Goal: Transaction & Acquisition: Purchase product/service

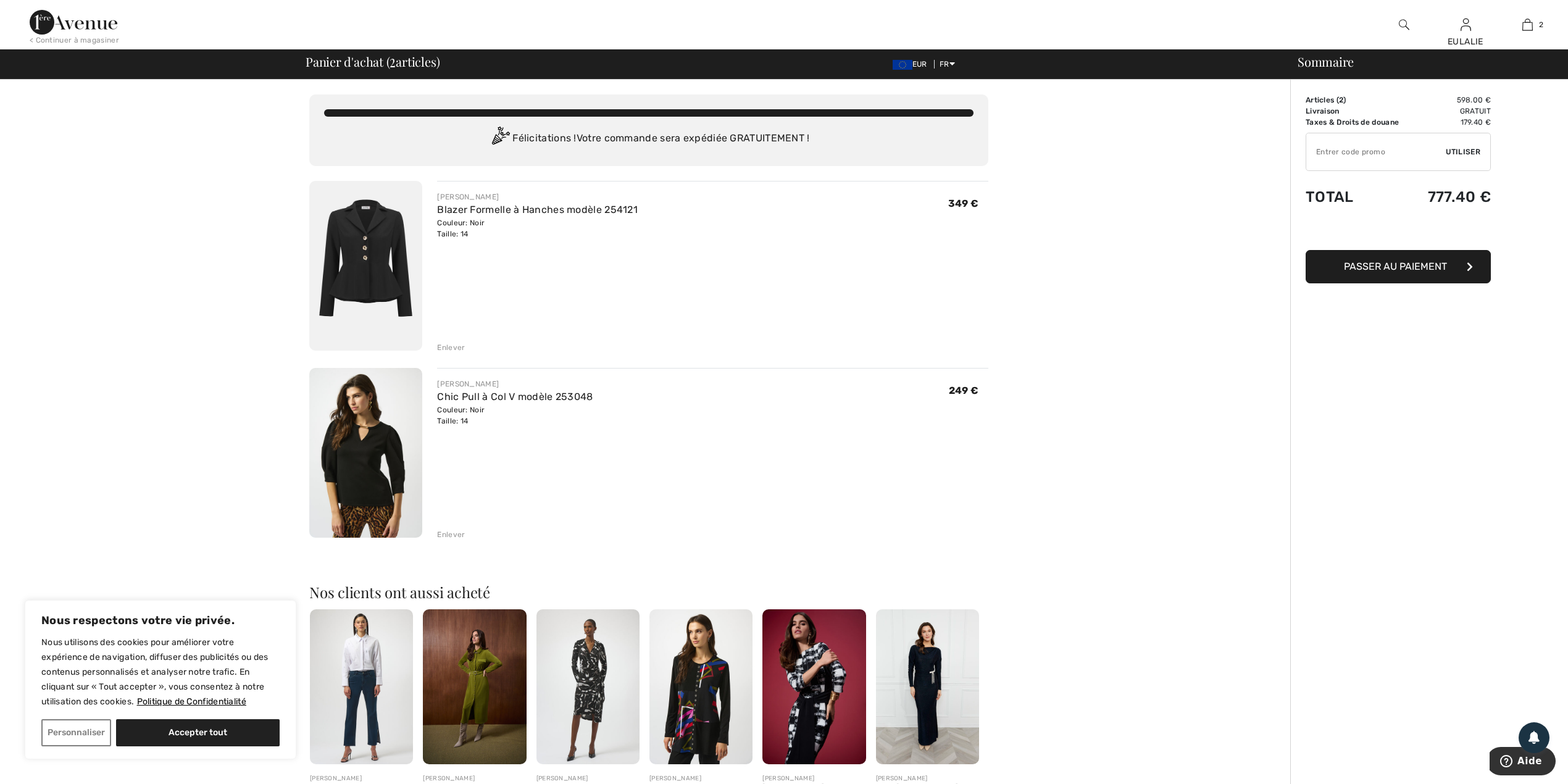
click at [364, 242] on img at bounding box center [365, 266] width 113 height 170
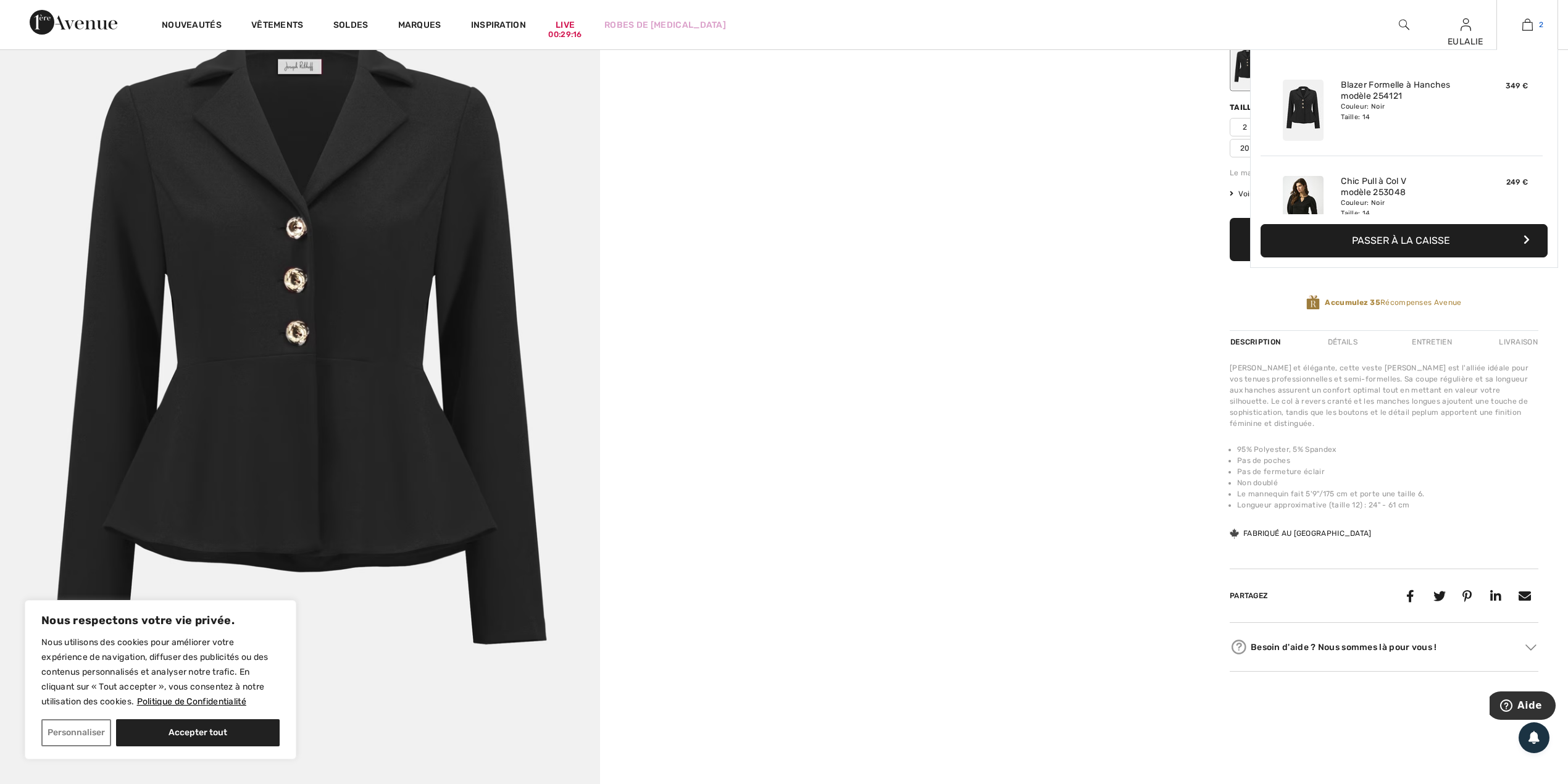
click at [1526, 23] on img at bounding box center [1527, 24] width 10 height 15
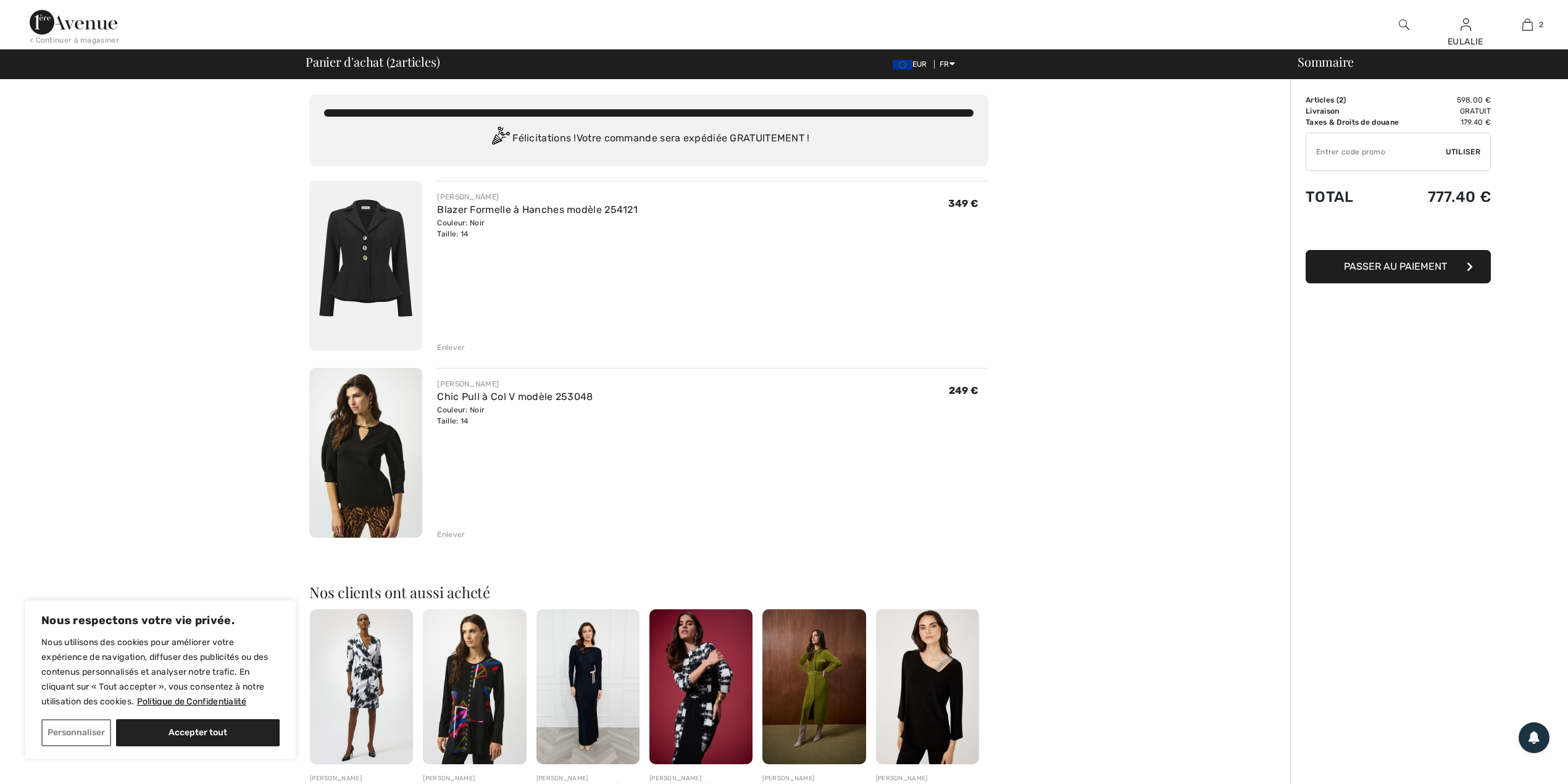
click at [391, 442] on img at bounding box center [365, 453] width 113 height 170
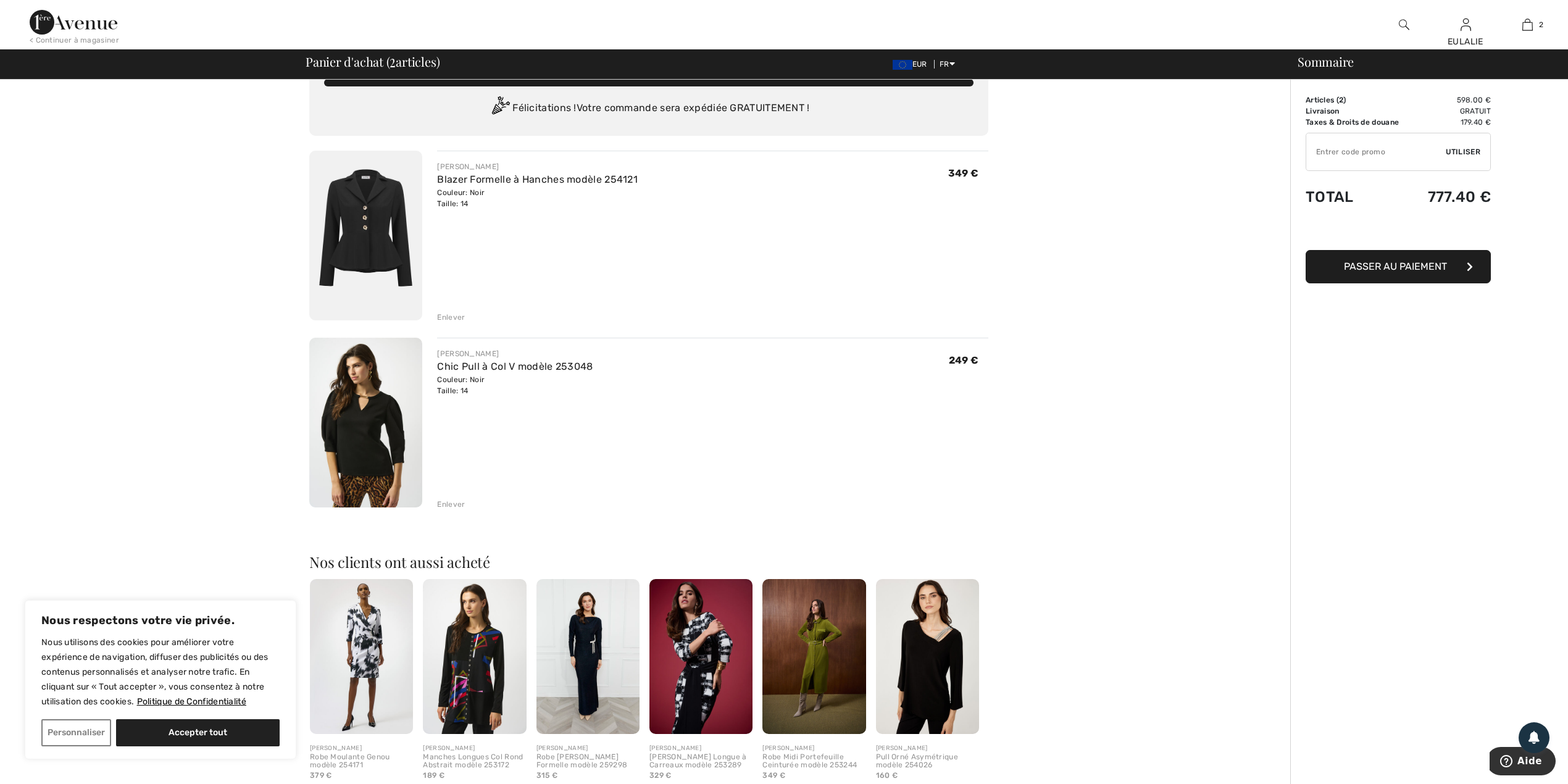
scroll to position [82, 0]
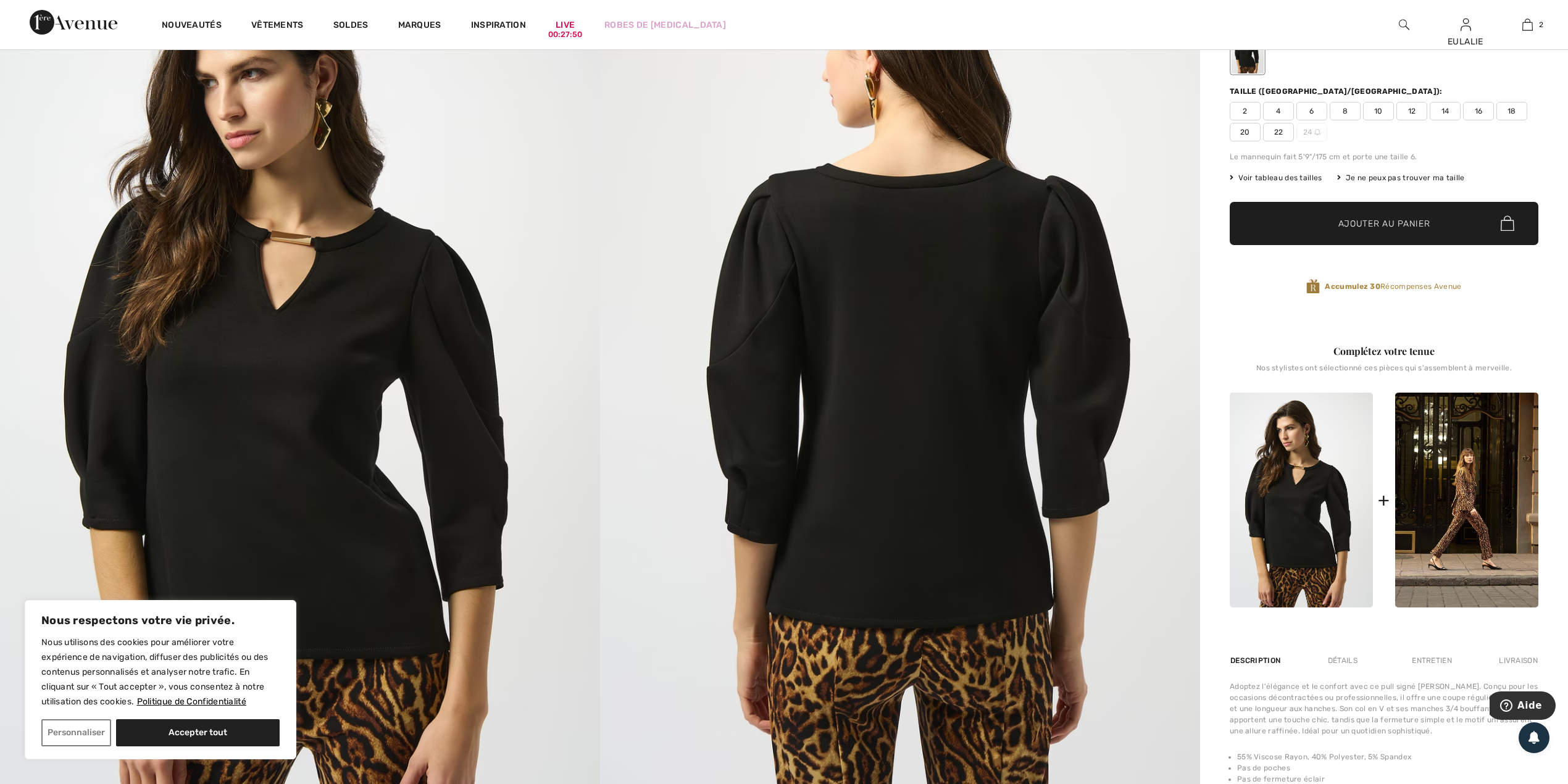
click at [959, 246] on img at bounding box center [900, 374] width 600 height 900
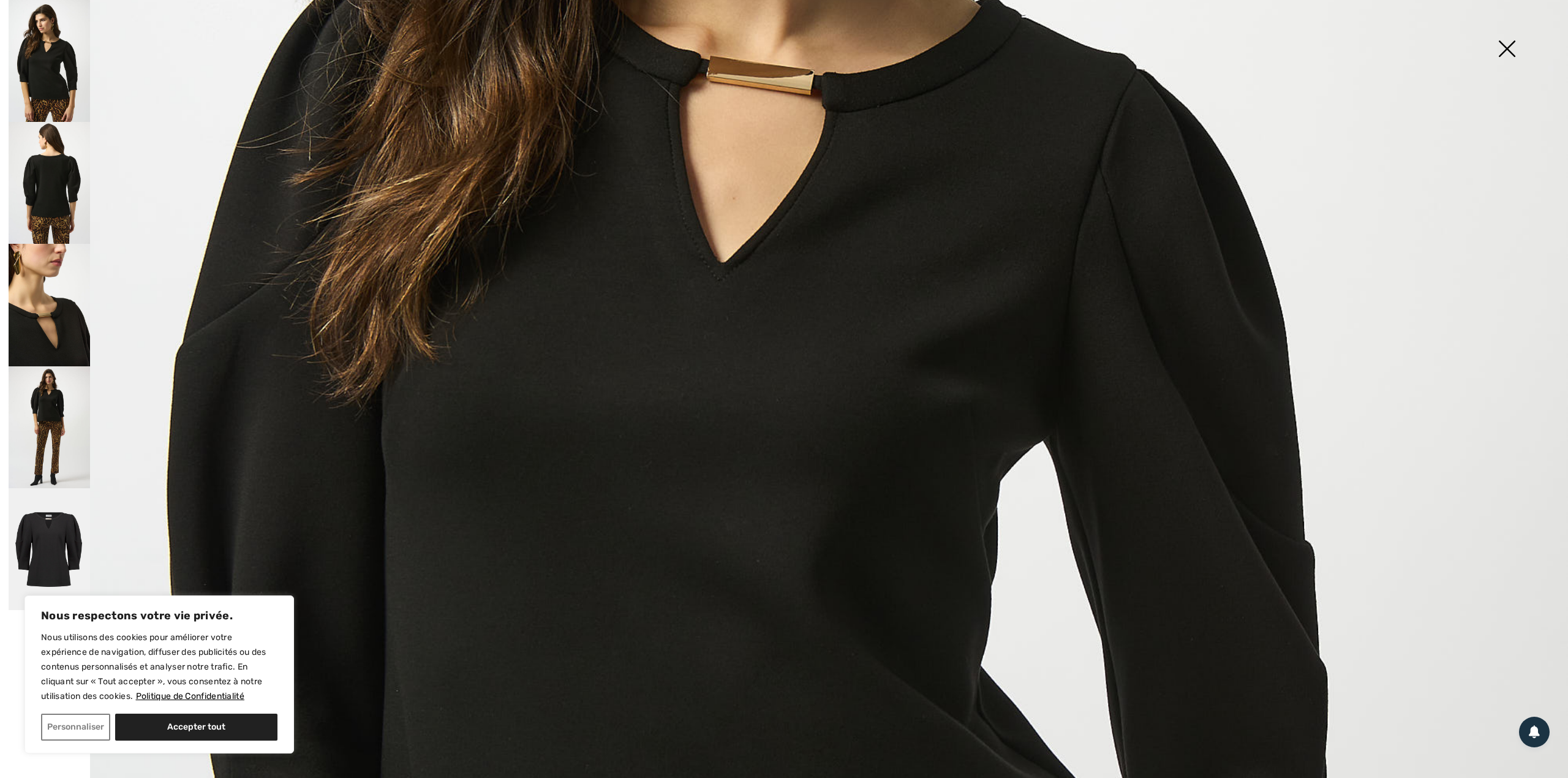
scroll to position [571, 0]
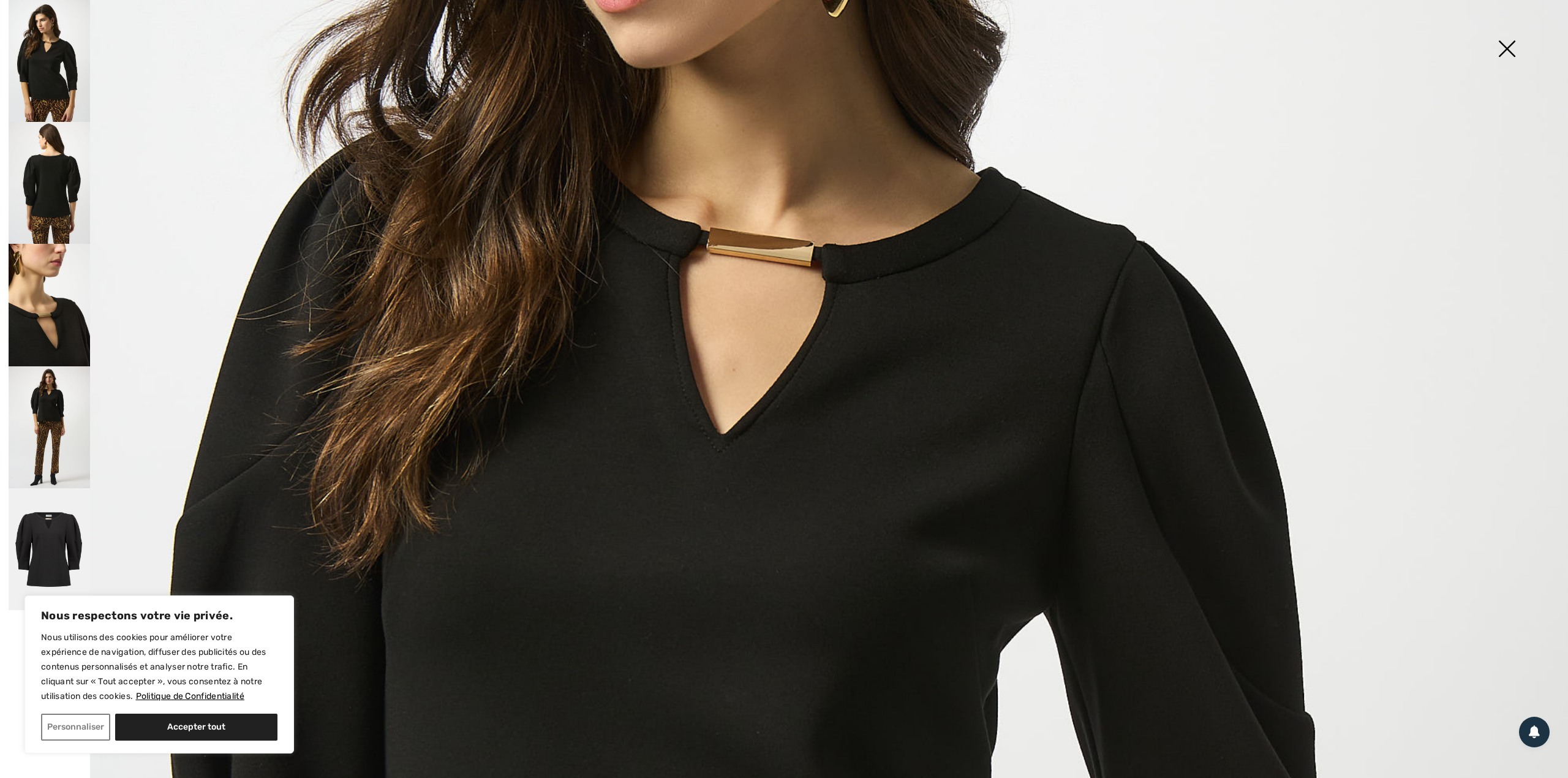
click at [53, 321] on img at bounding box center [49, 305] width 81 height 122
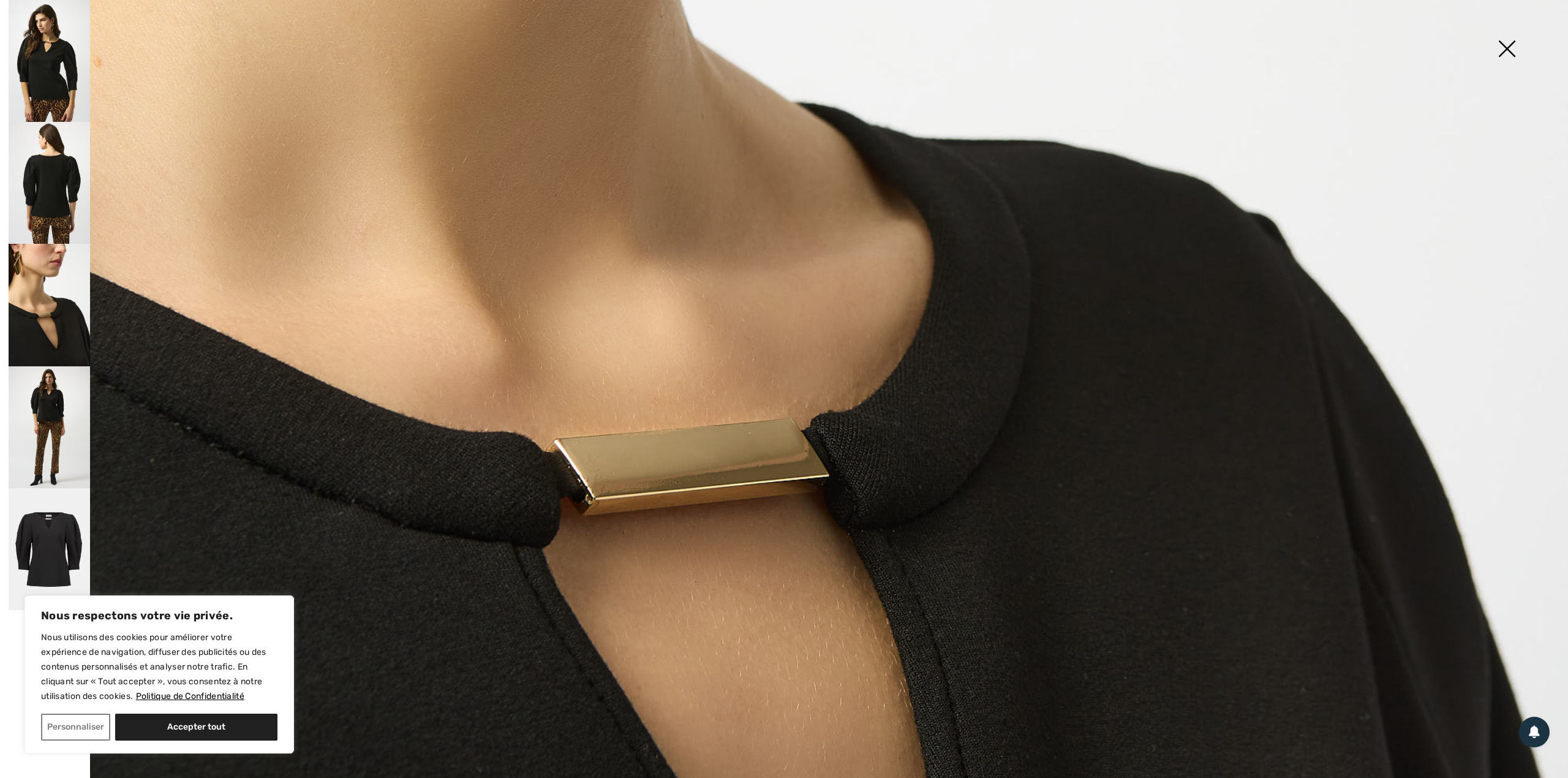
scroll to position [1226, 0]
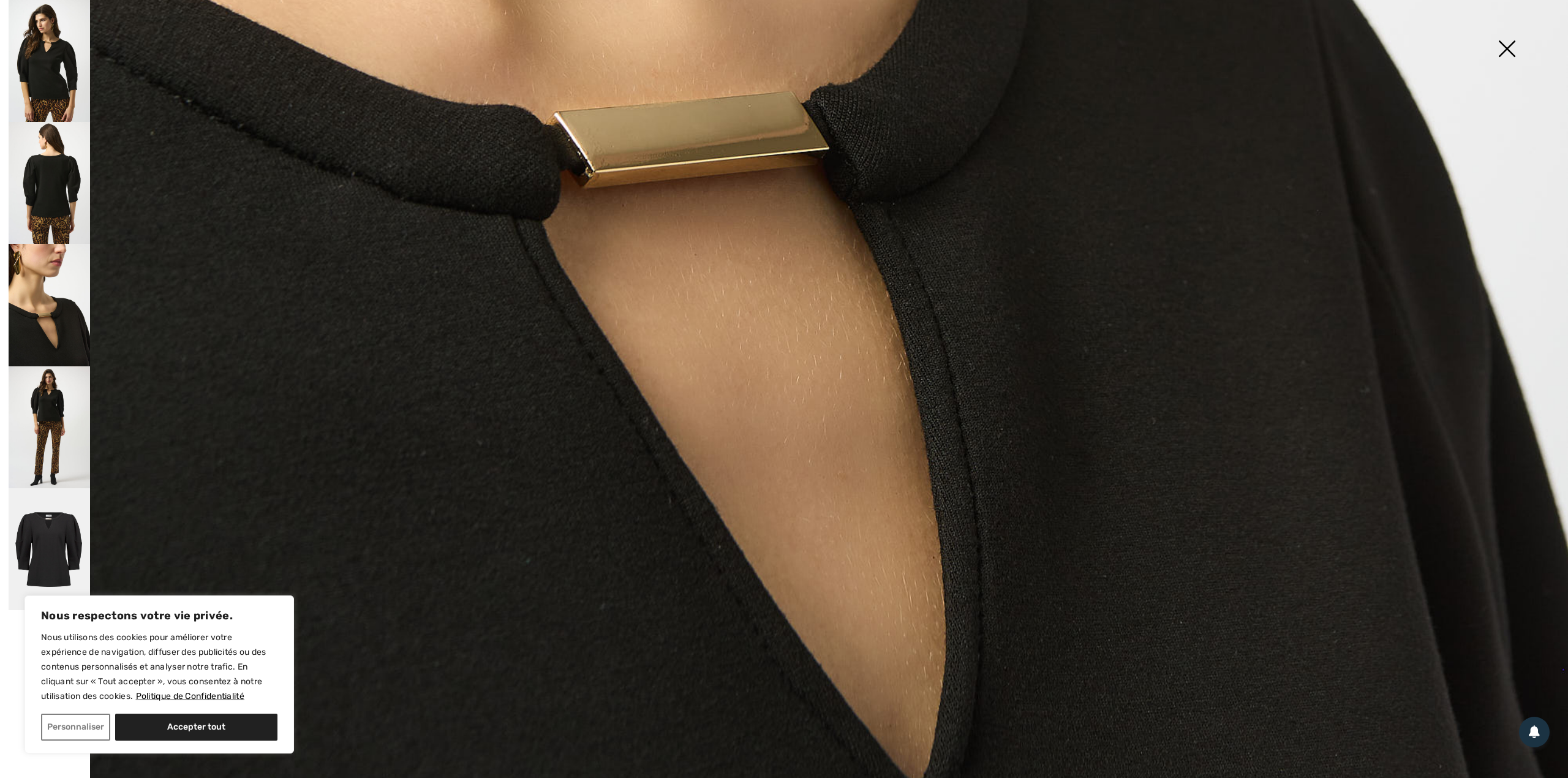
click at [1515, 40] on img at bounding box center [1507, 50] width 62 height 63
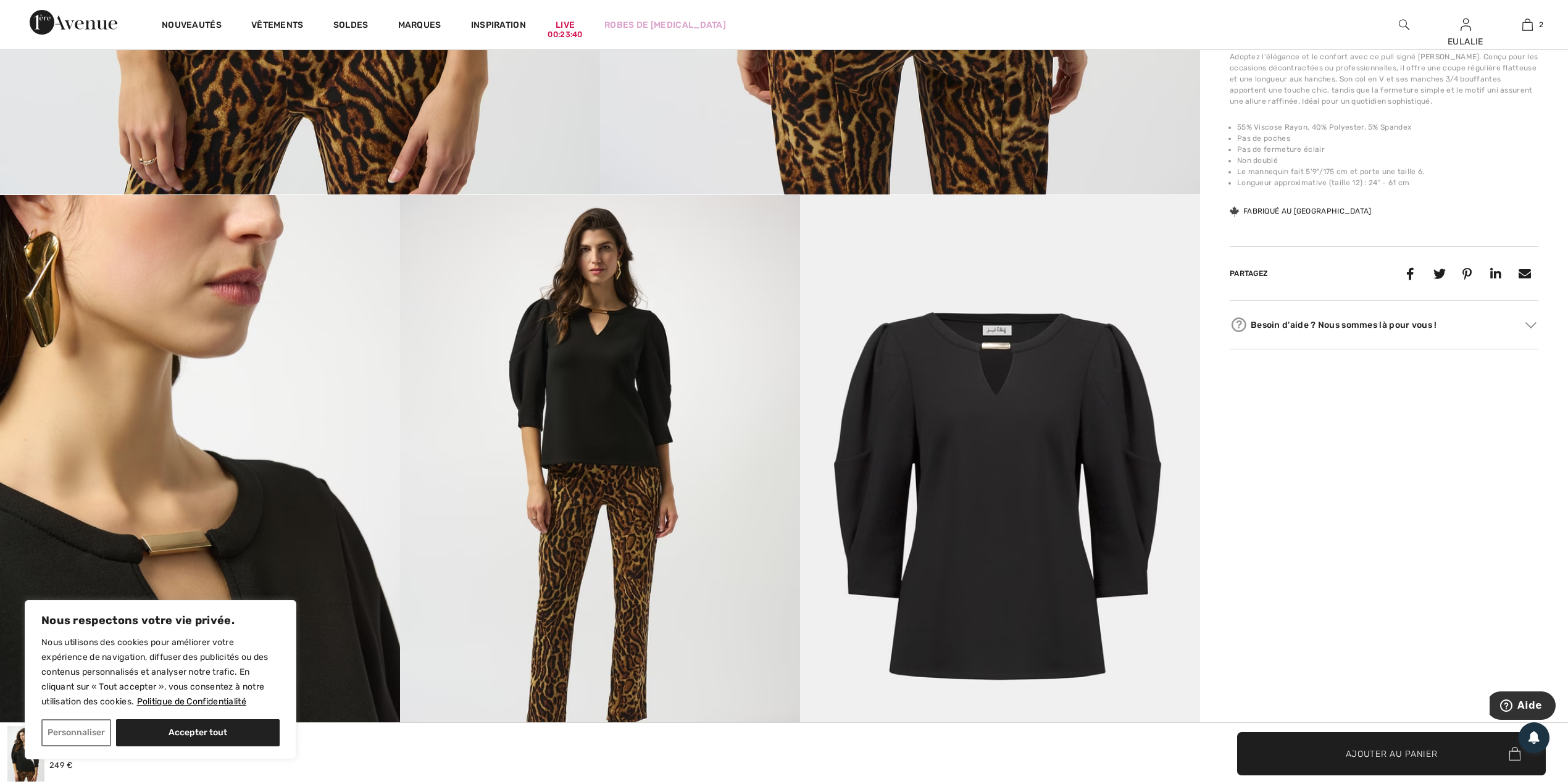
scroll to position [905, 0]
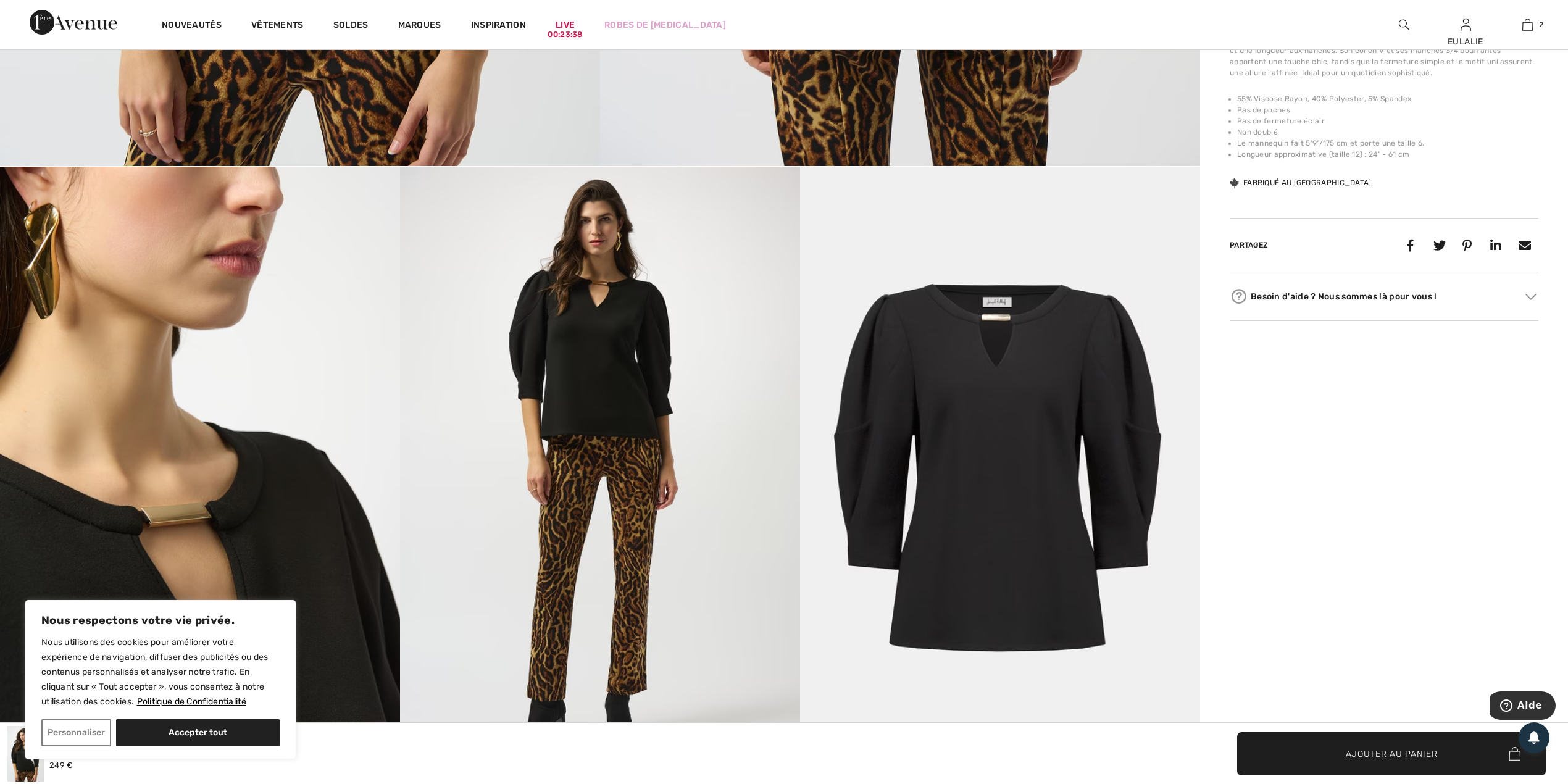
click at [945, 327] on img at bounding box center [1000, 467] width 400 height 600
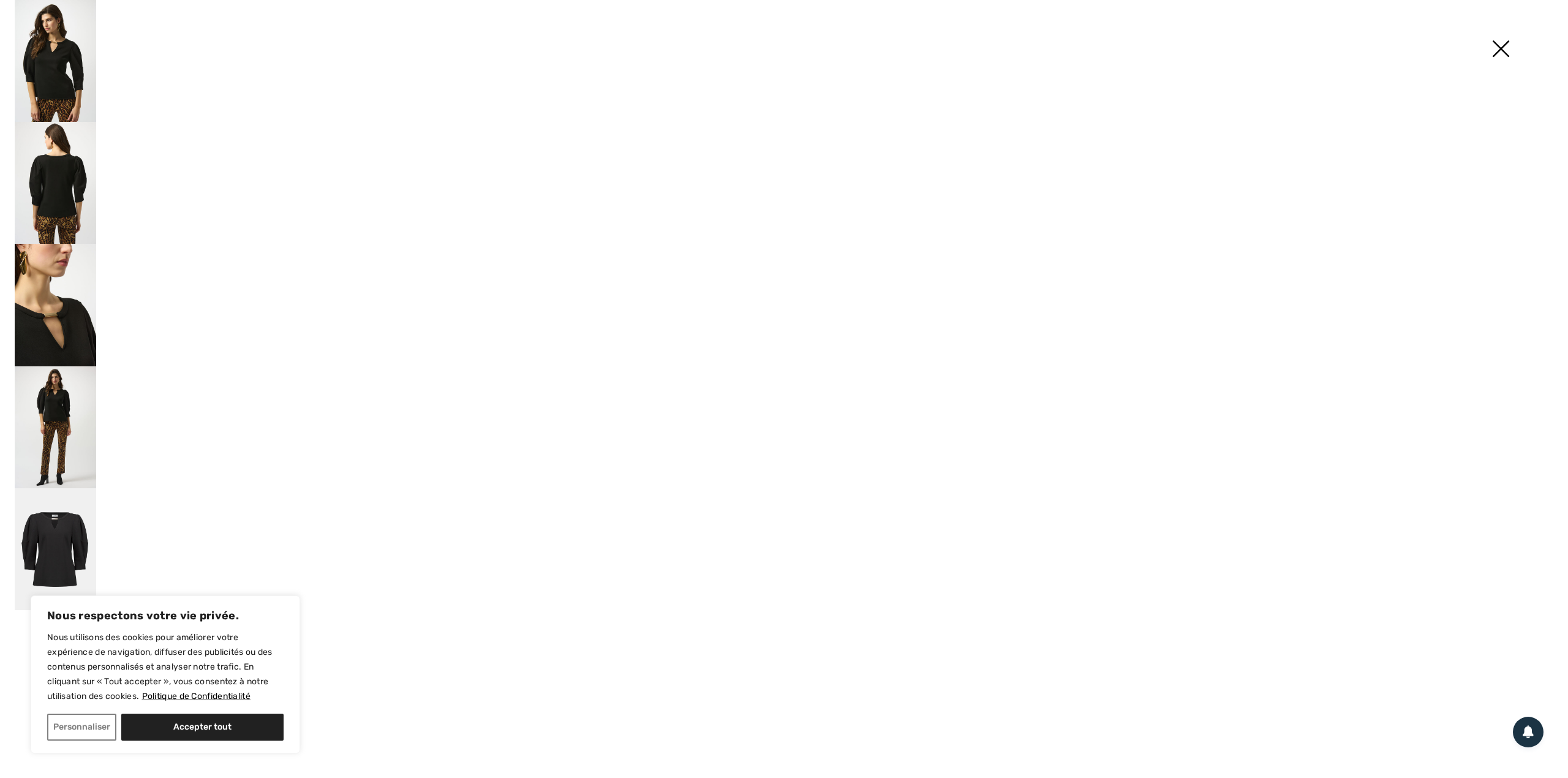
scroll to position [900, 0]
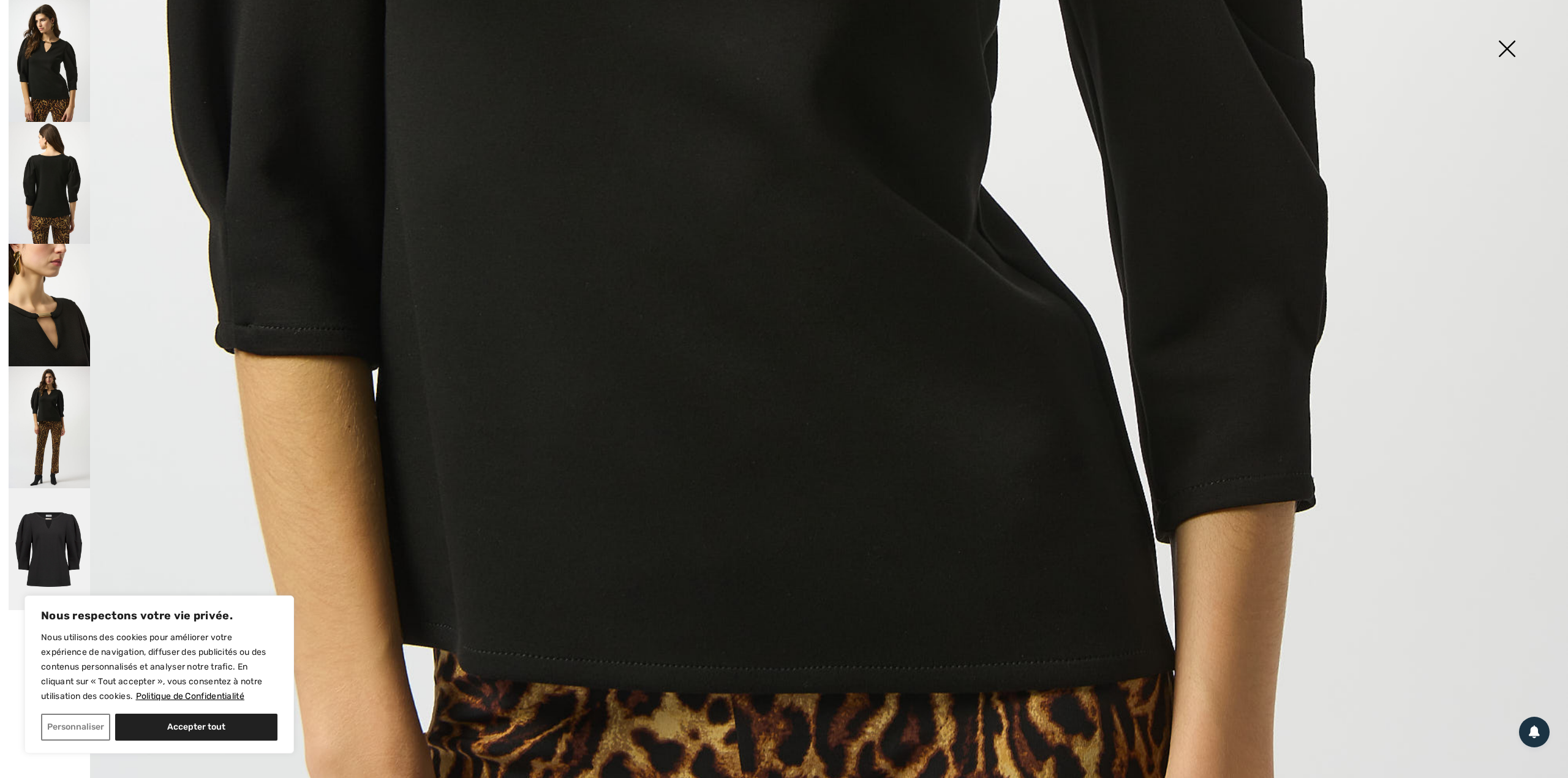
click at [59, 539] on img at bounding box center [49, 549] width 81 height 122
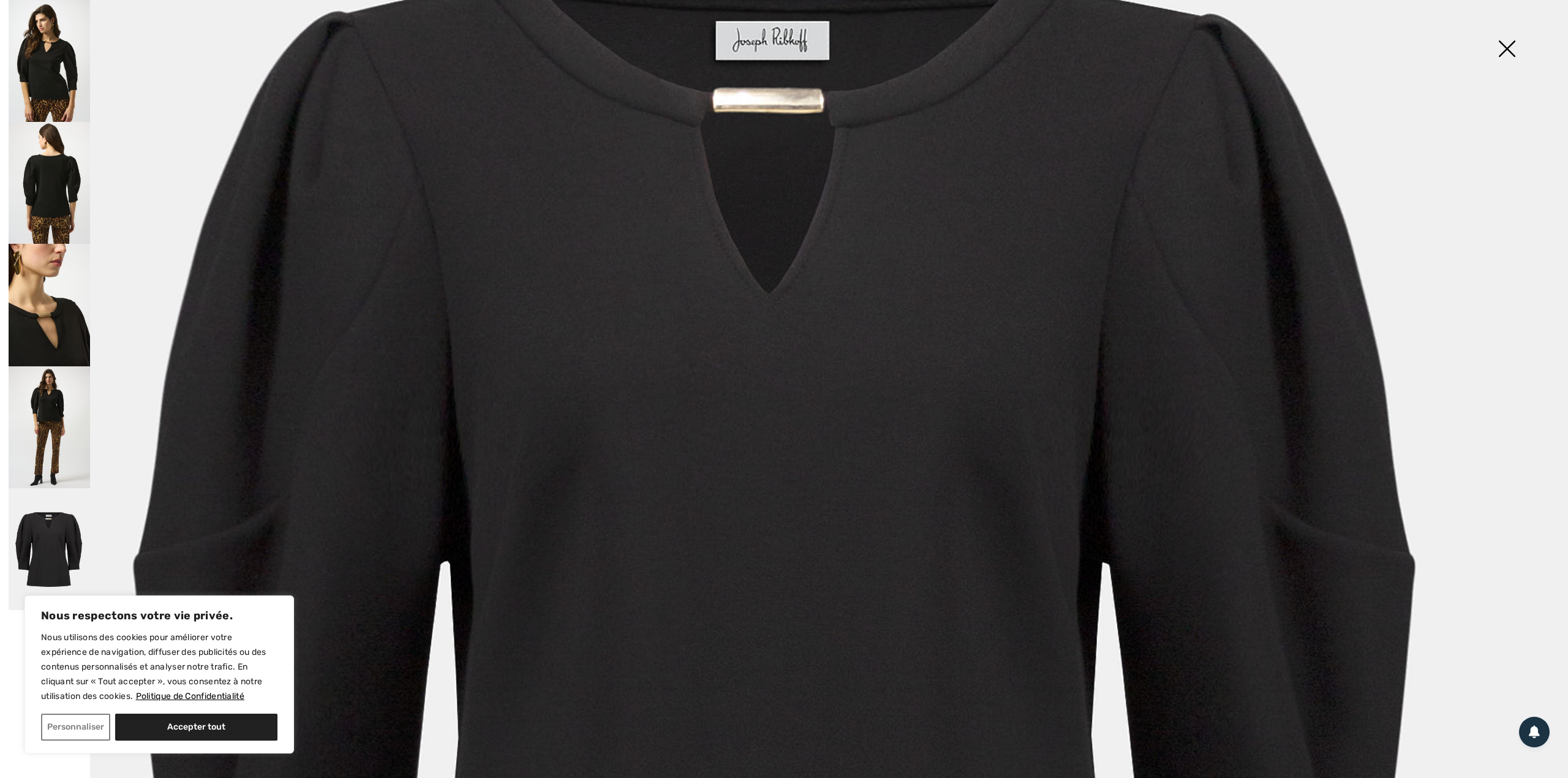
scroll to position [163, 0]
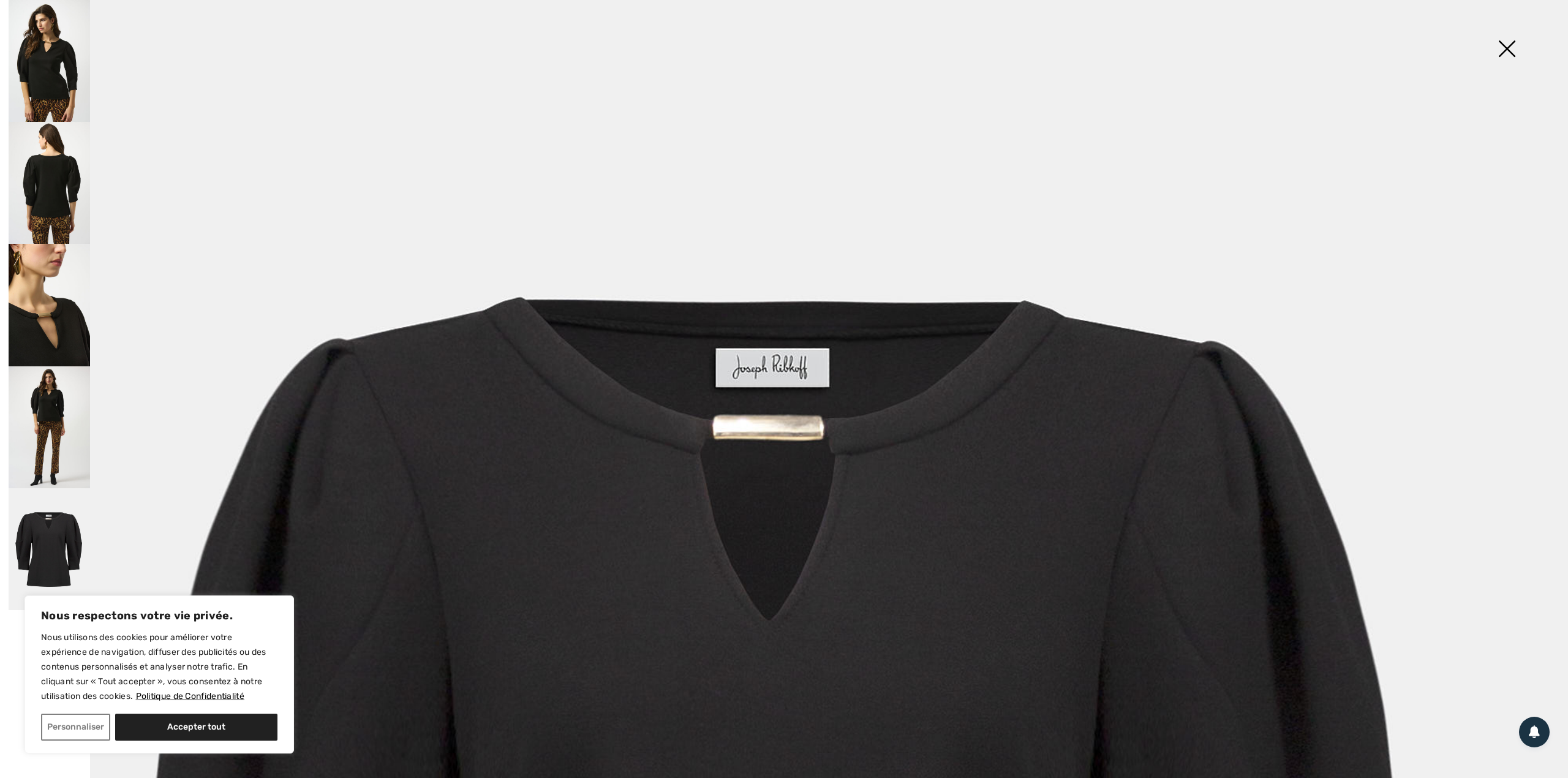
click at [1507, 40] on img at bounding box center [1507, 50] width 62 height 63
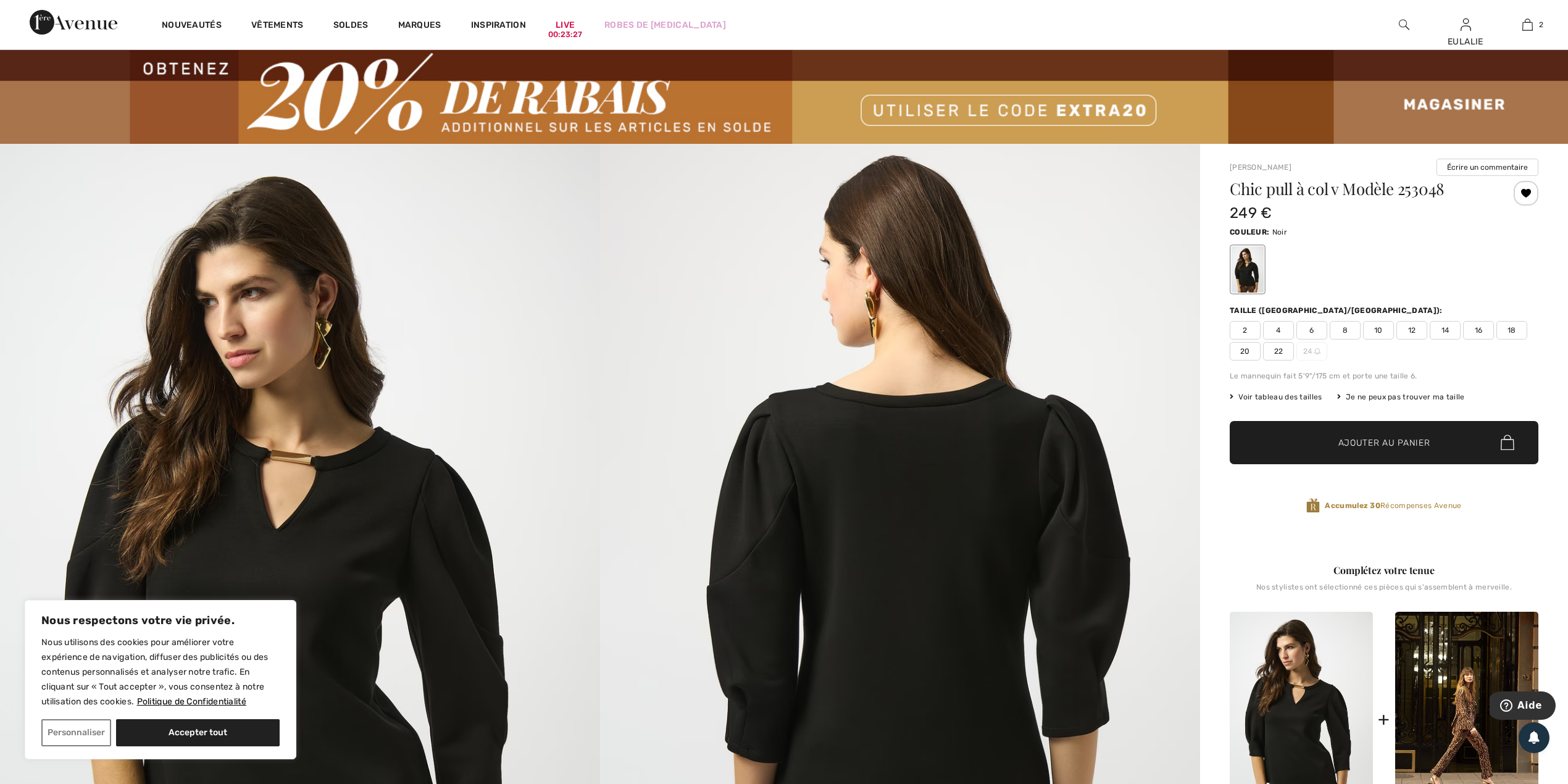
scroll to position [0, 0]
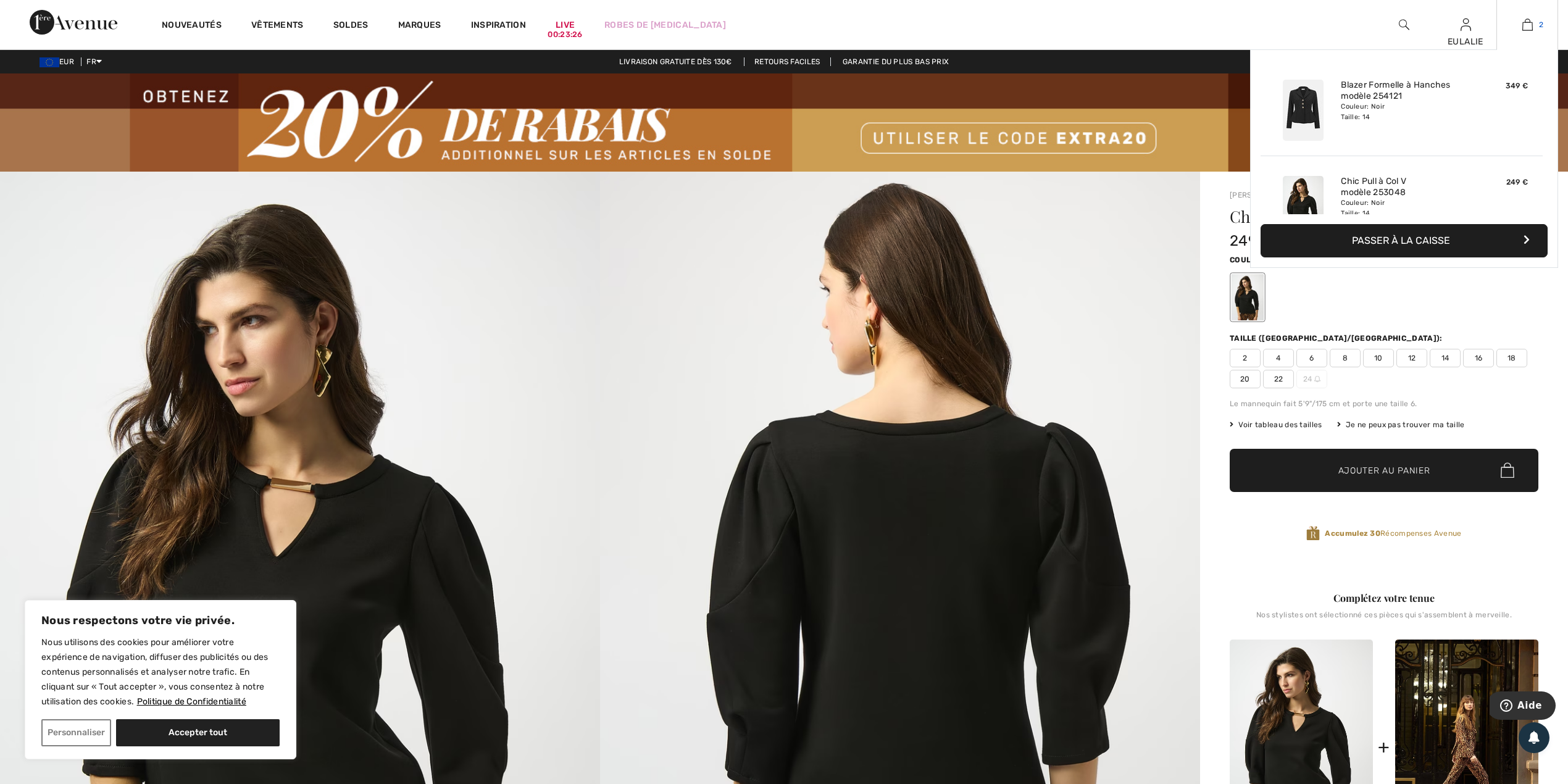
click at [1530, 28] on img at bounding box center [1527, 24] width 10 height 15
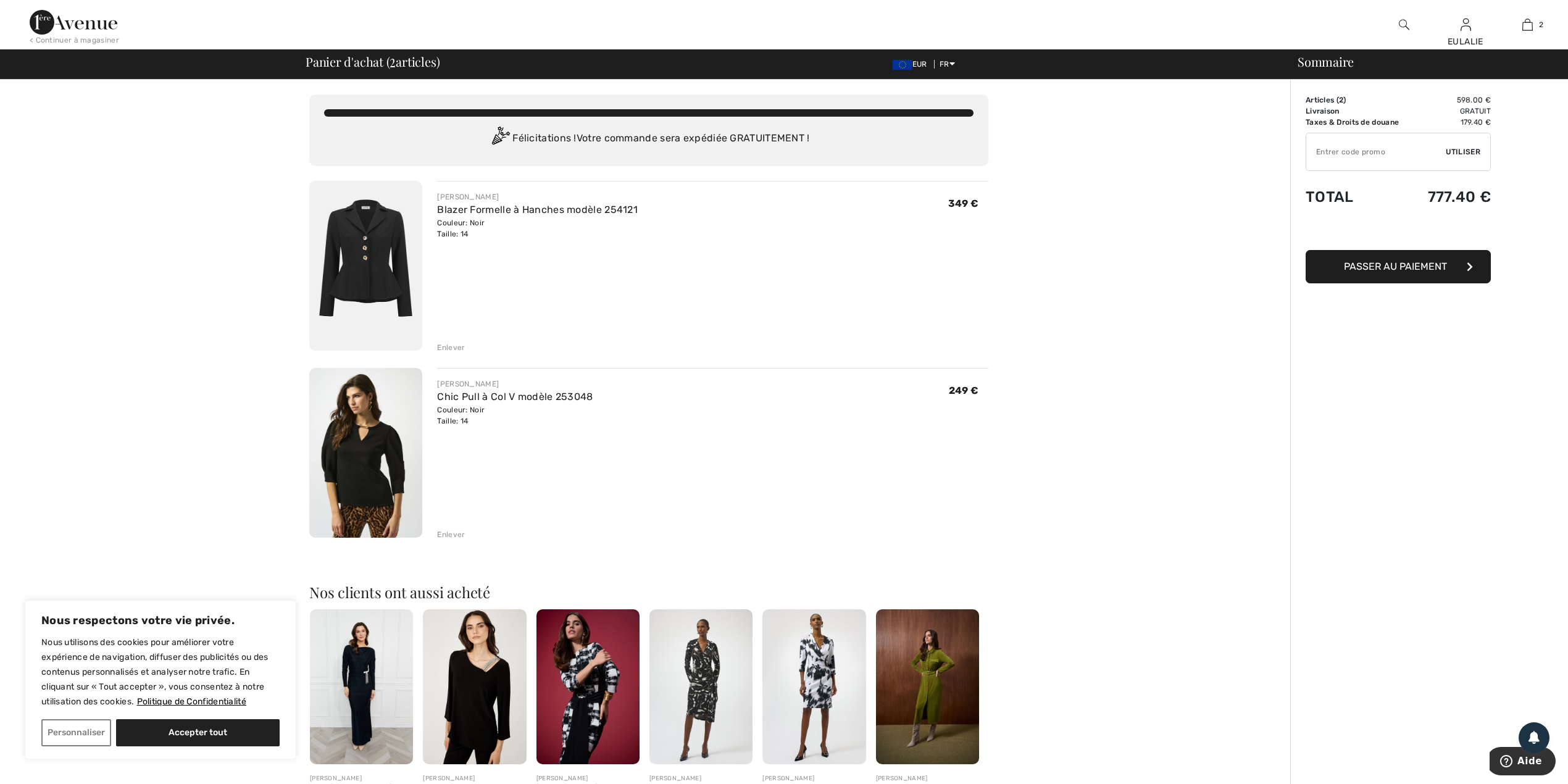
click at [360, 232] on img at bounding box center [365, 266] width 113 height 170
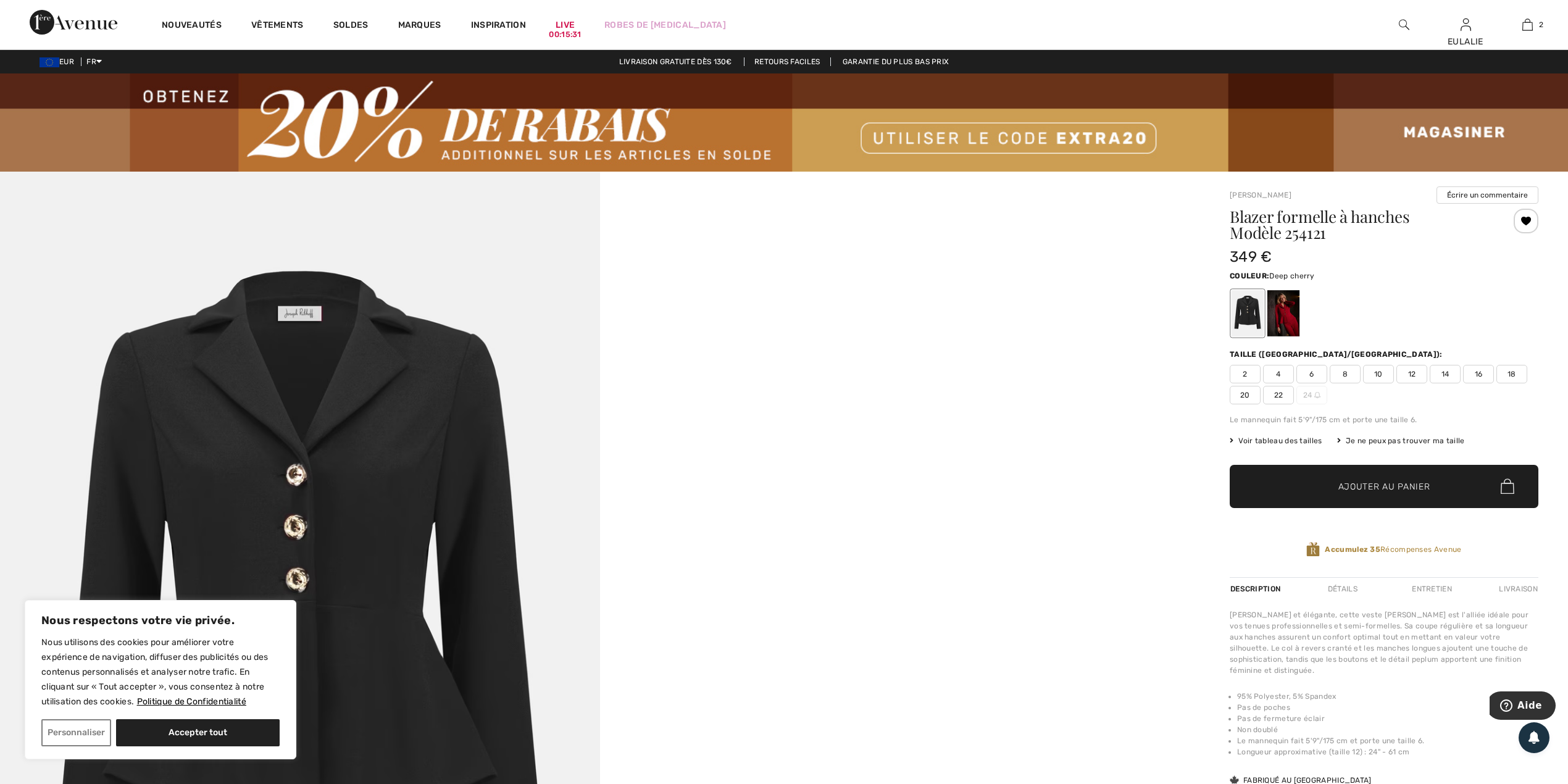
click at [1285, 314] on div at bounding box center [1283, 313] width 32 height 47
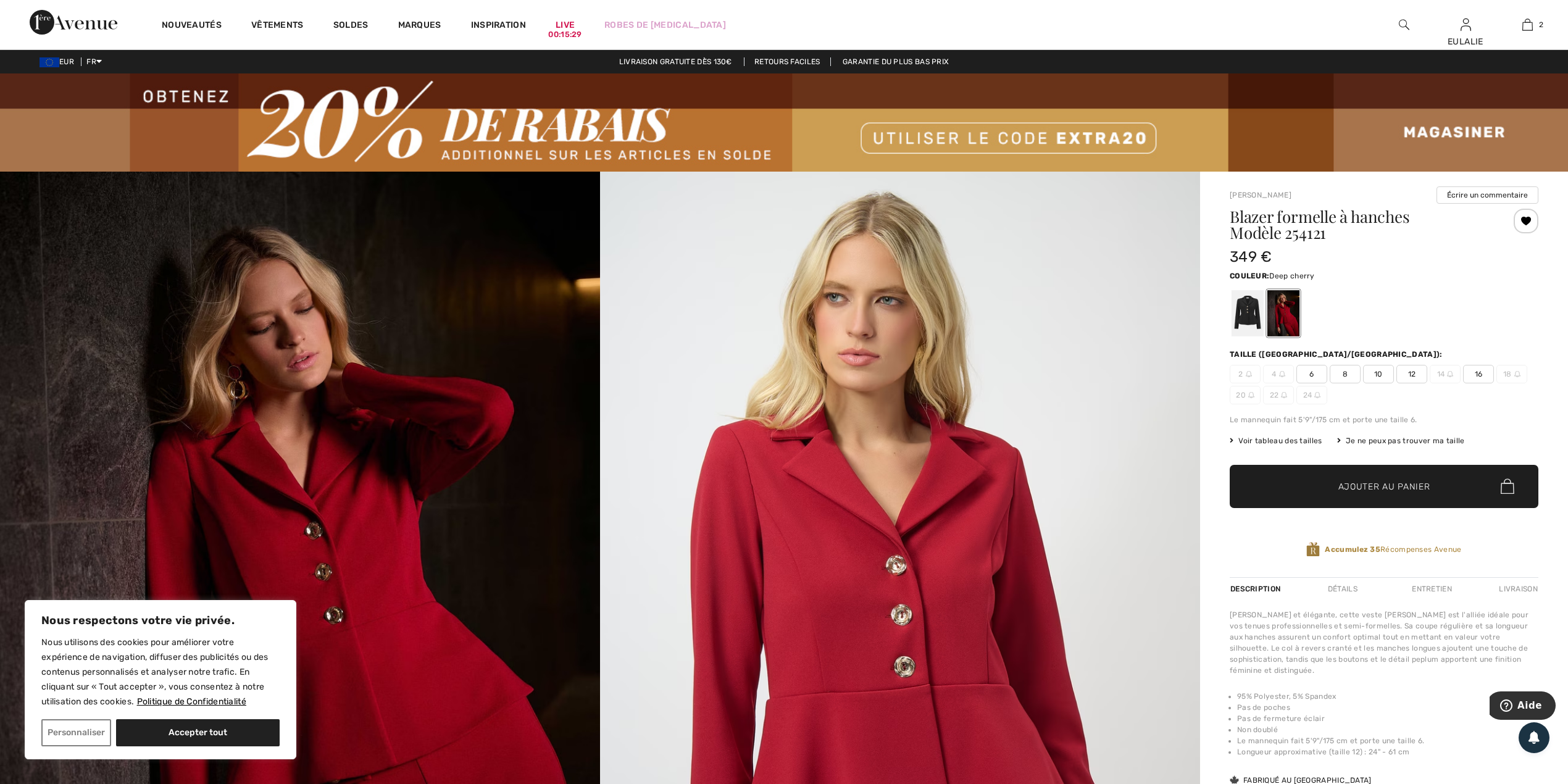
click at [413, 395] on img at bounding box center [300, 622] width 600 height 900
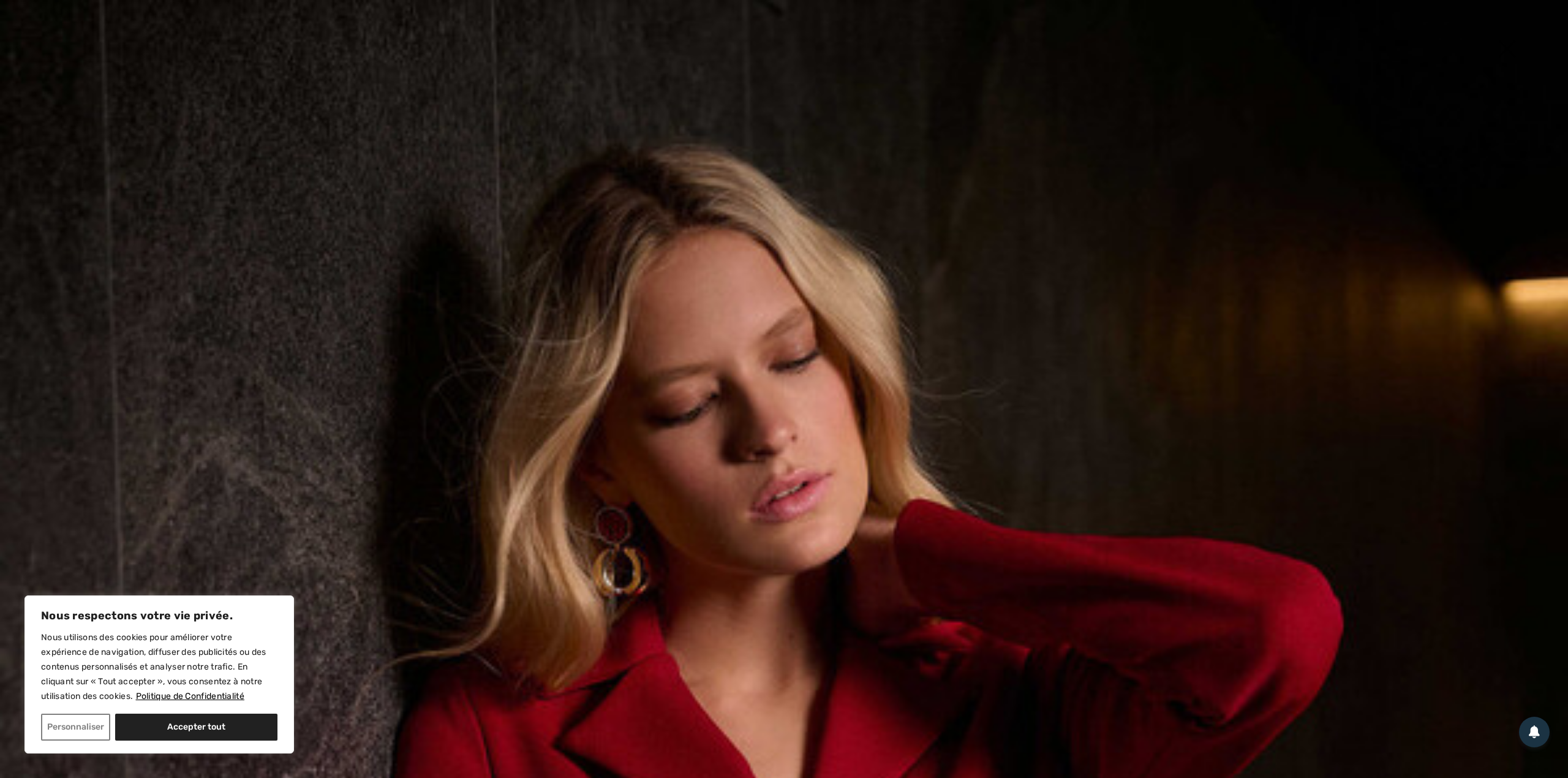
click at [1504, 36] on img at bounding box center [1507, 50] width 62 height 63
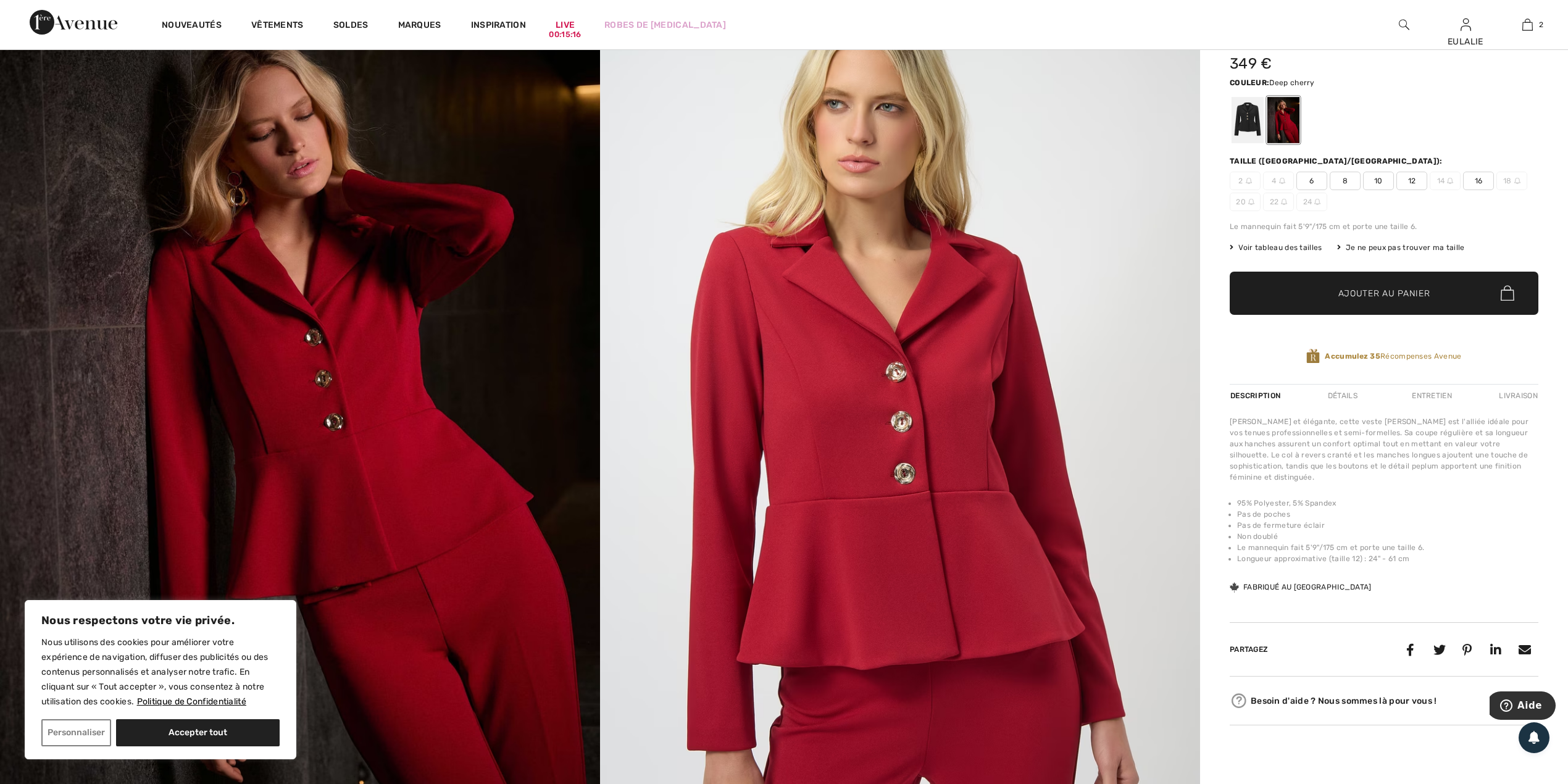
scroll to position [164, 0]
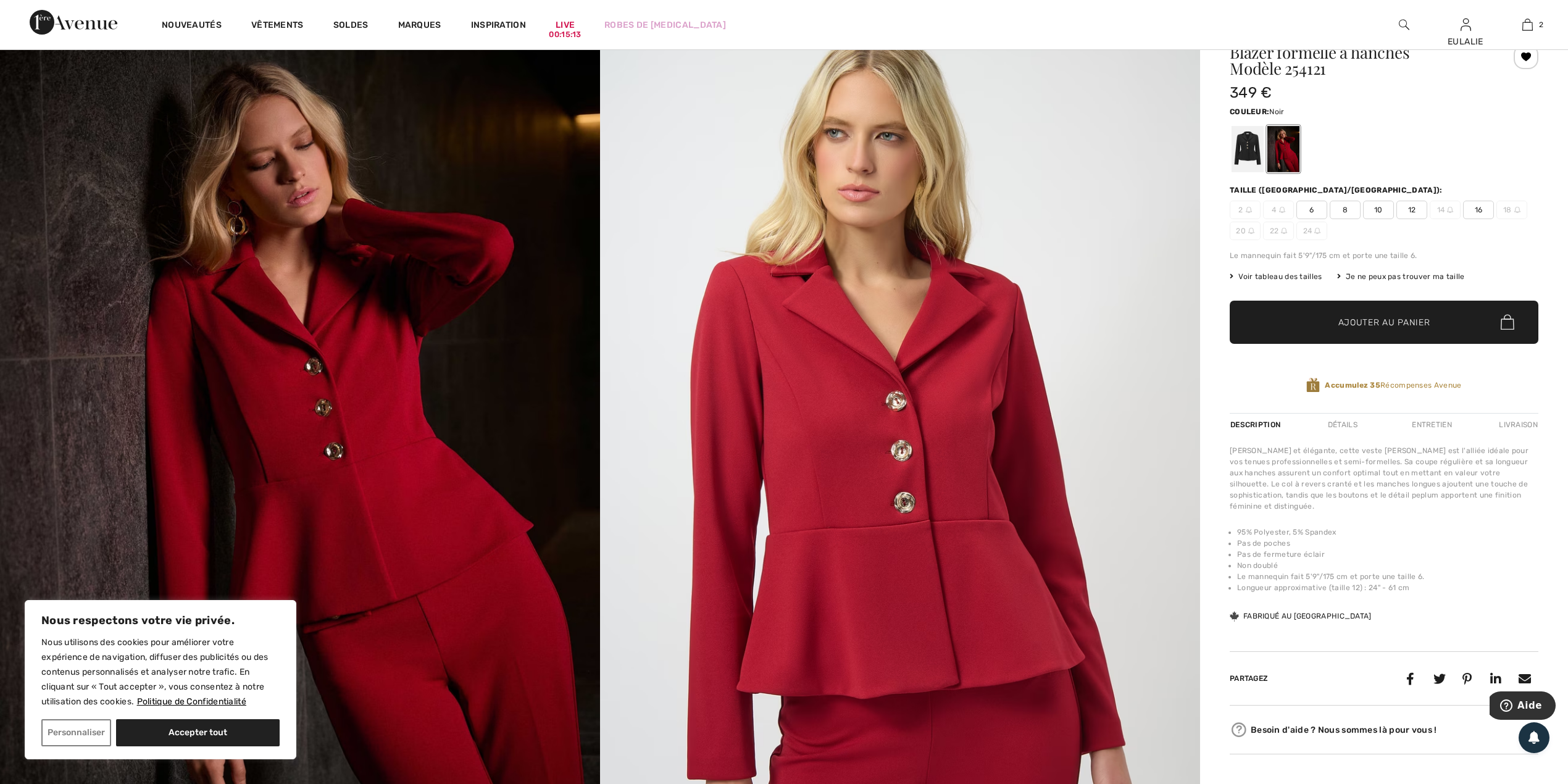
click at [1239, 143] on div at bounding box center [1248, 149] width 32 height 47
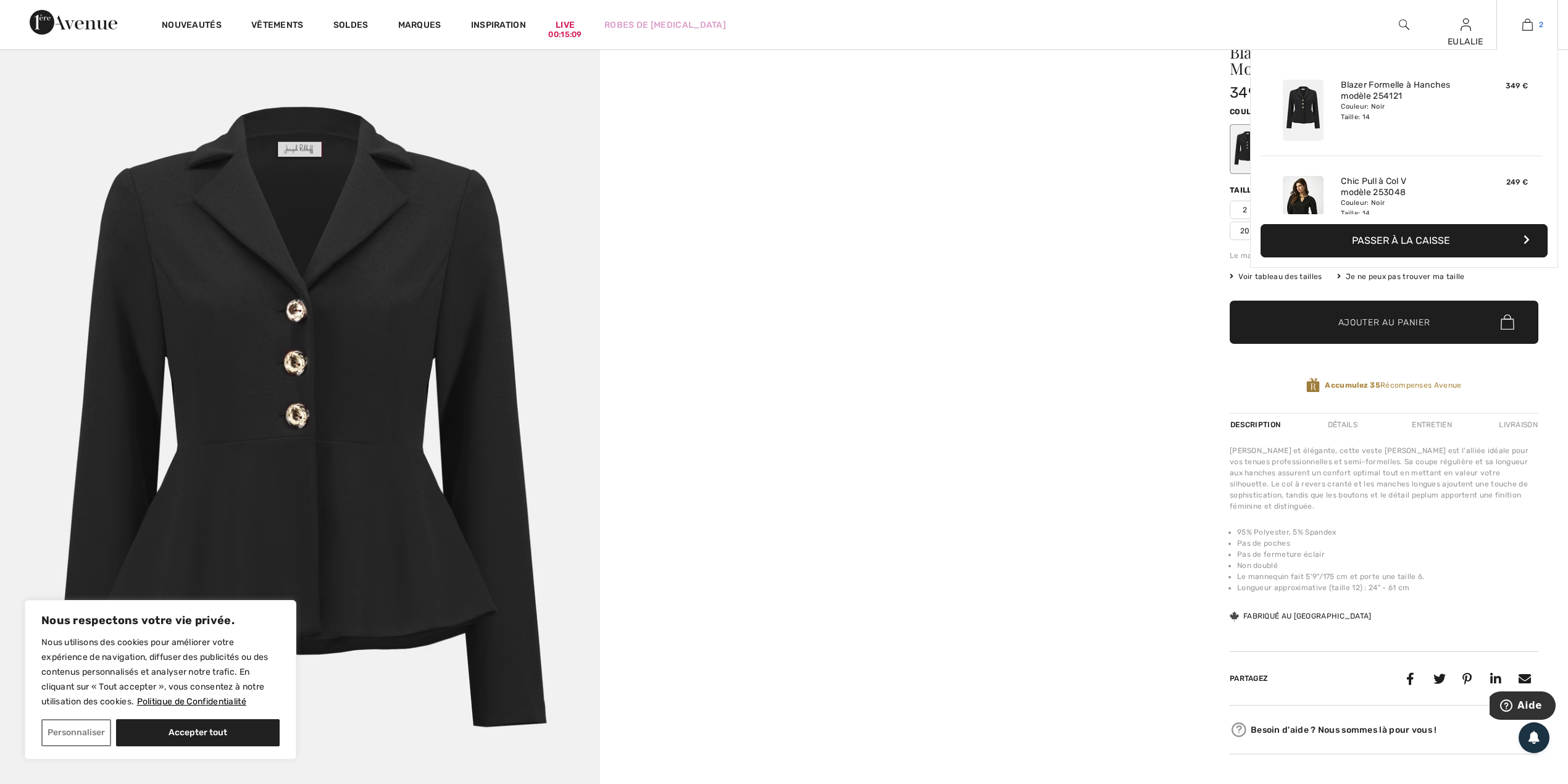
click at [1529, 22] on img at bounding box center [1527, 24] width 10 height 15
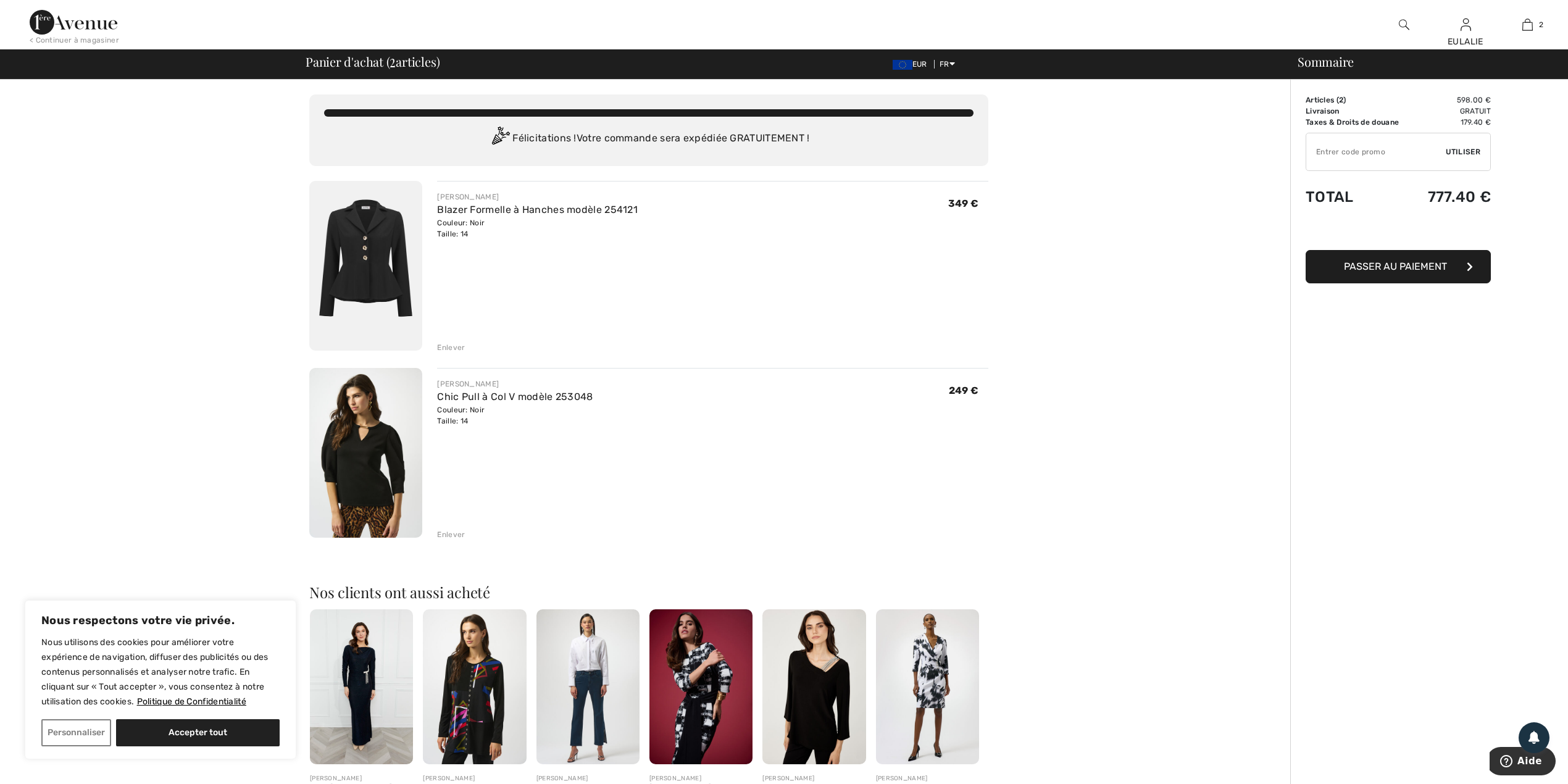
click at [374, 231] on img at bounding box center [365, 266] width 113 height 170
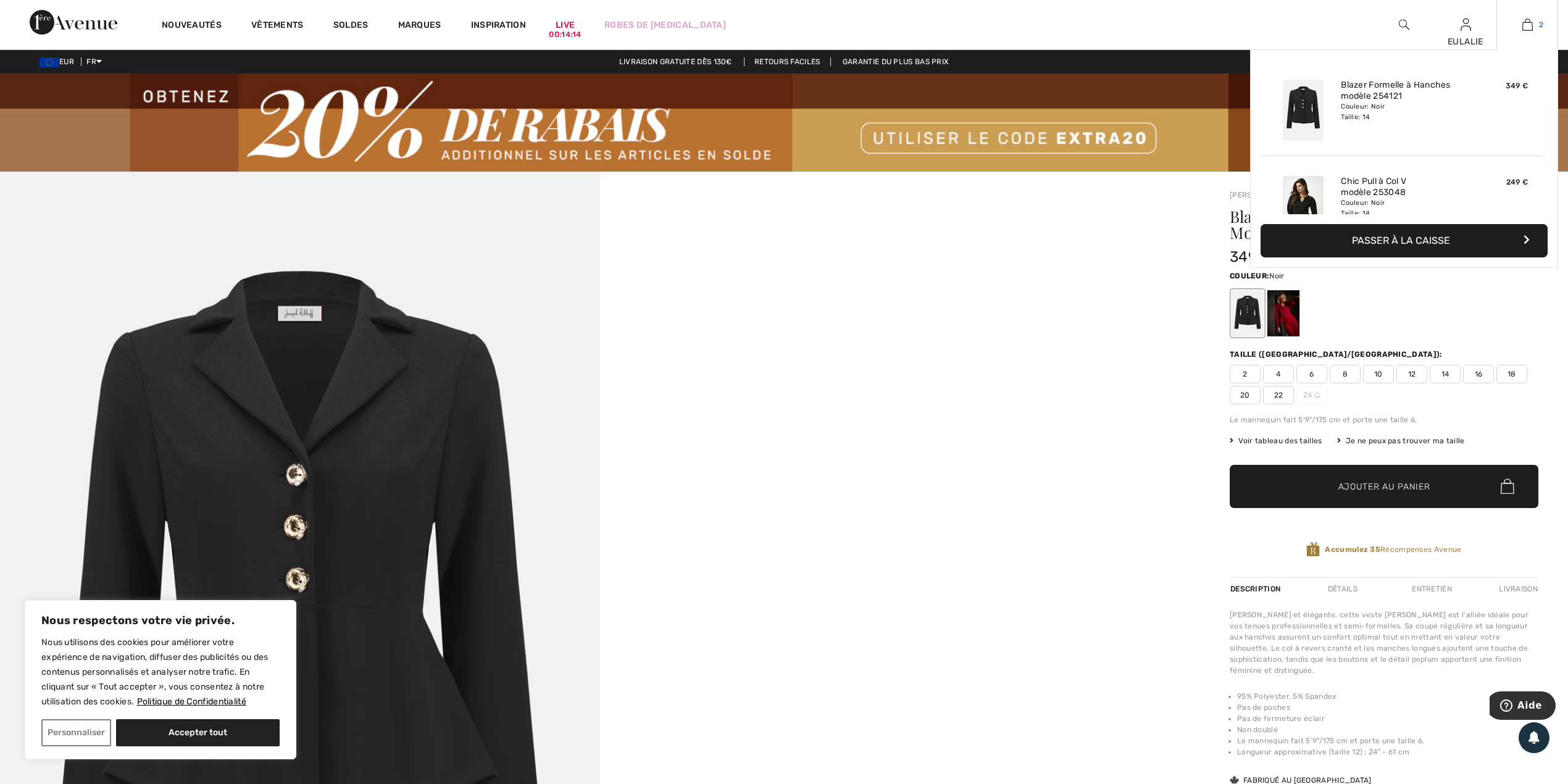
click at [1529, 24] on img at bounding box center [1527, 24] width 10 height 15
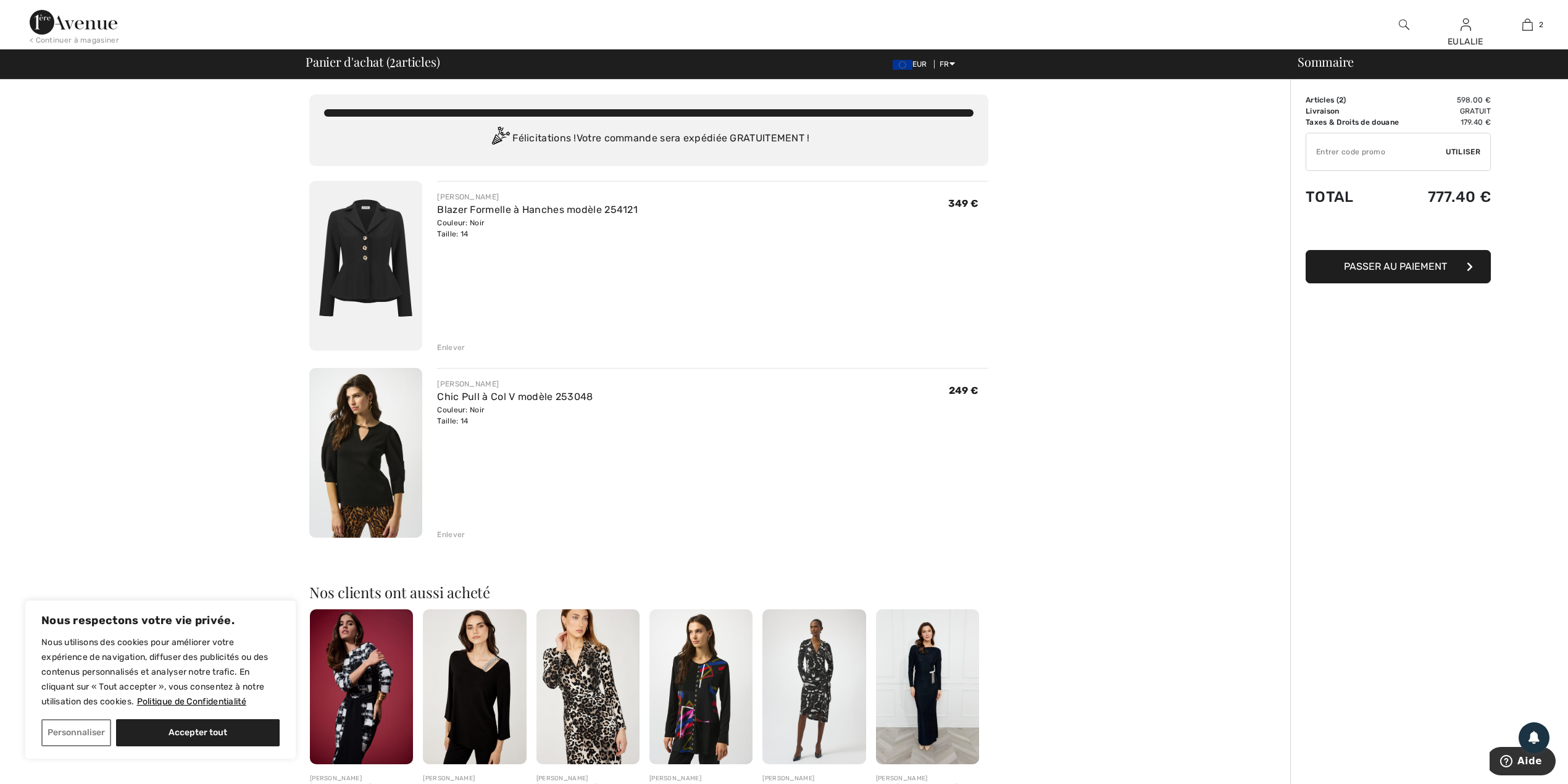
click at [379, 453] on img at bounding box center [365, 453] width 113 height 170
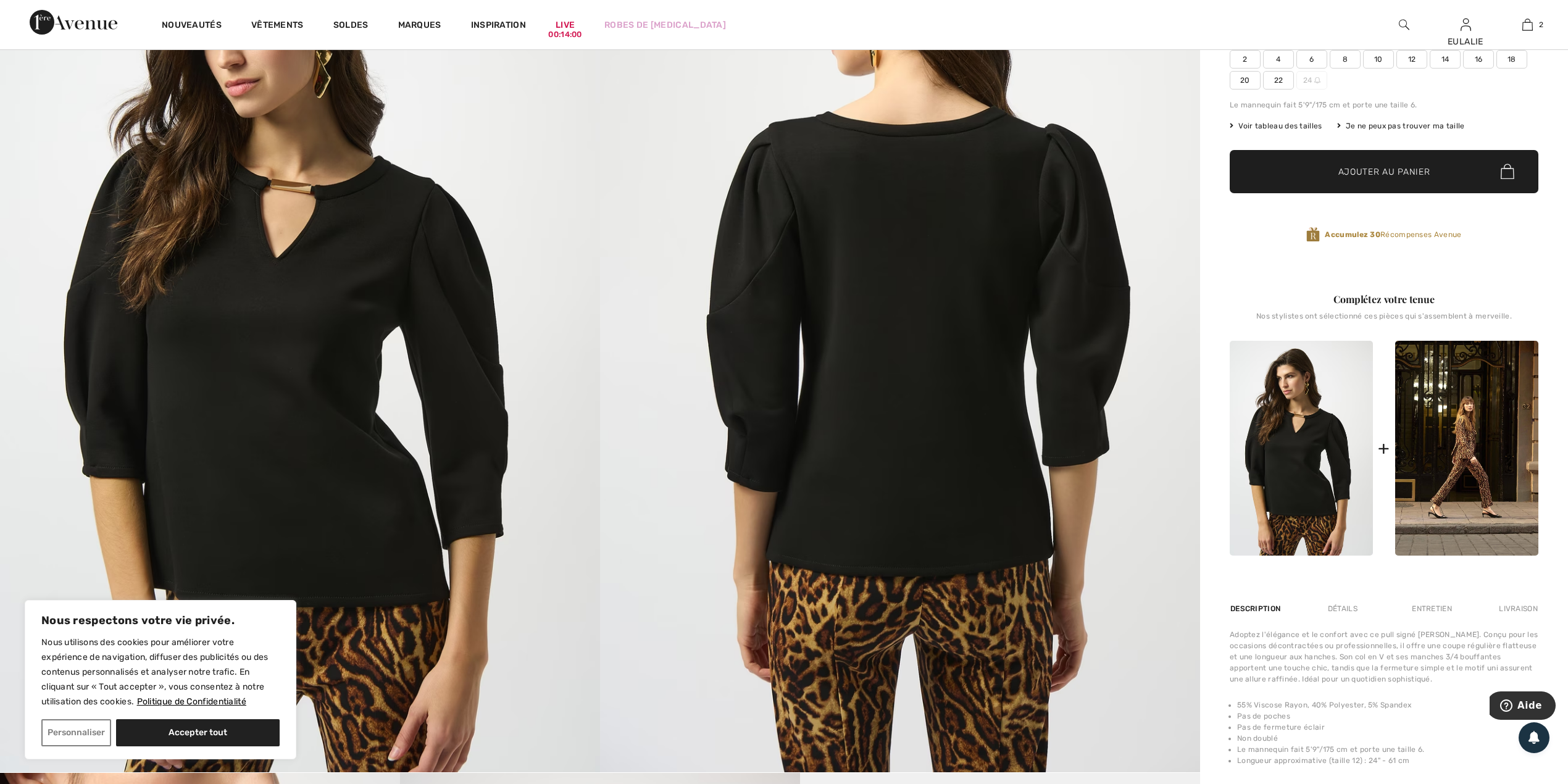
scroll to position [247, 0]
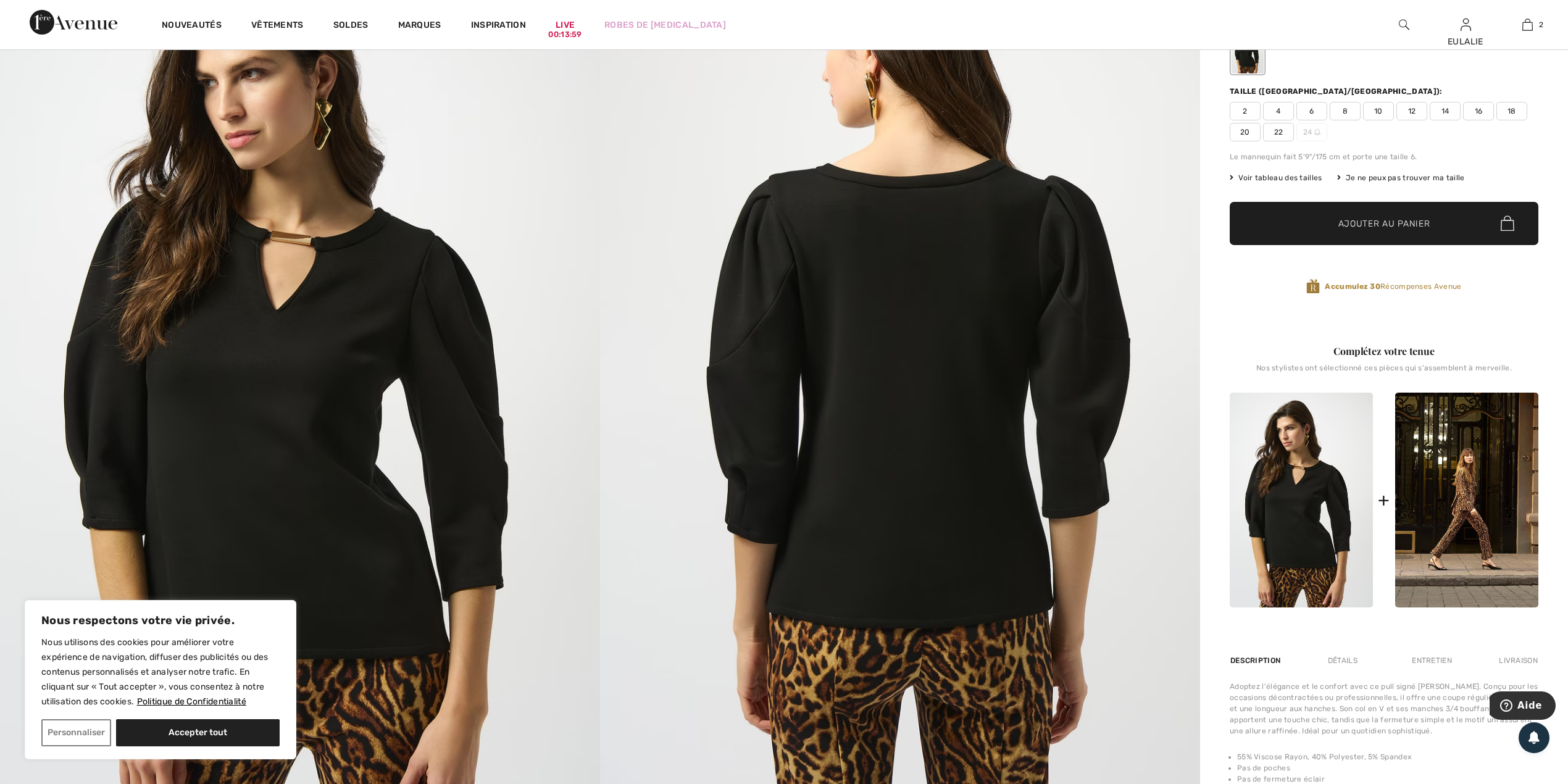
click at [802, 296] on img at bounding box center [900, 374] width 600 height 900
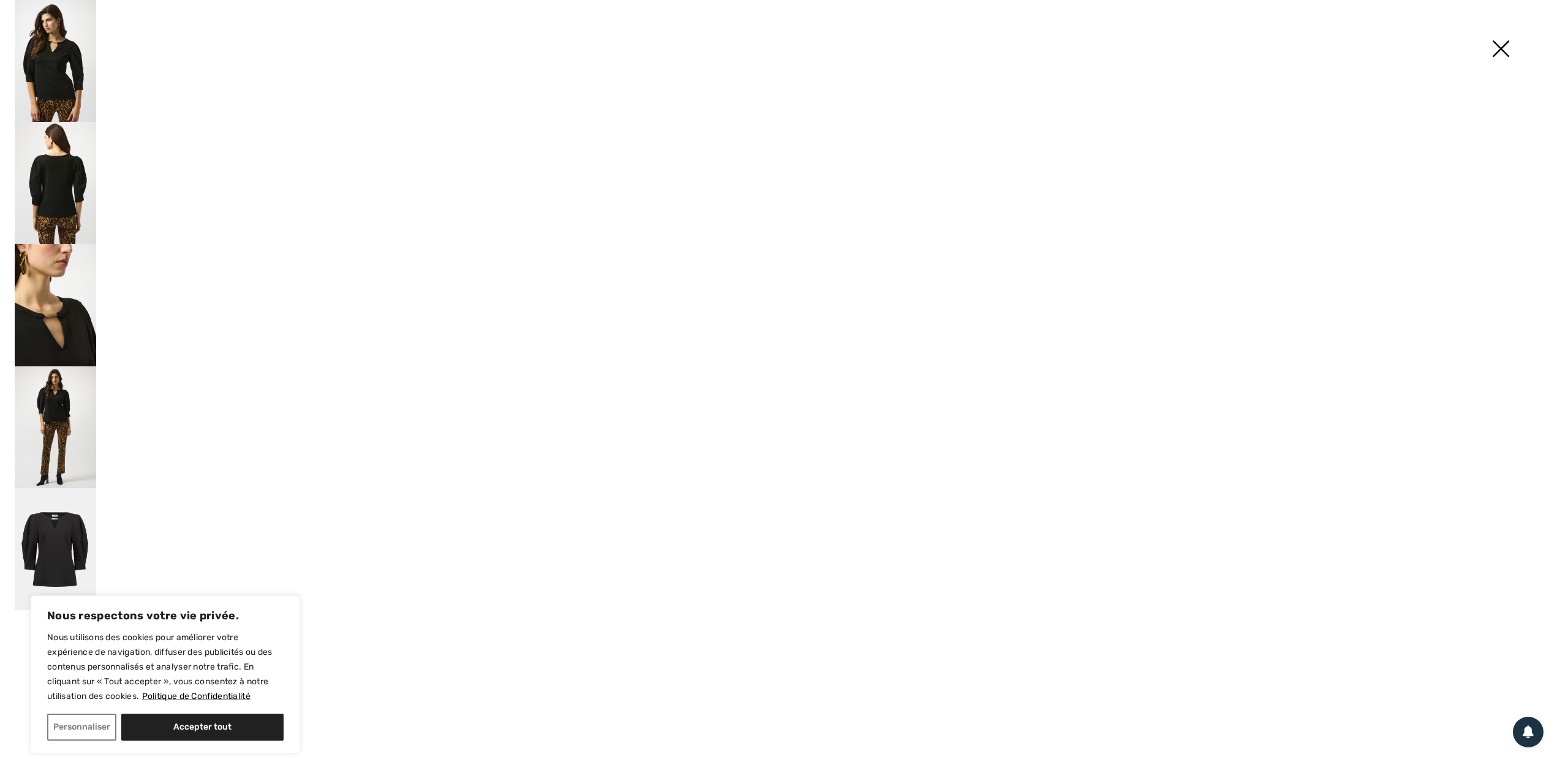
scroll to position [245, 0]
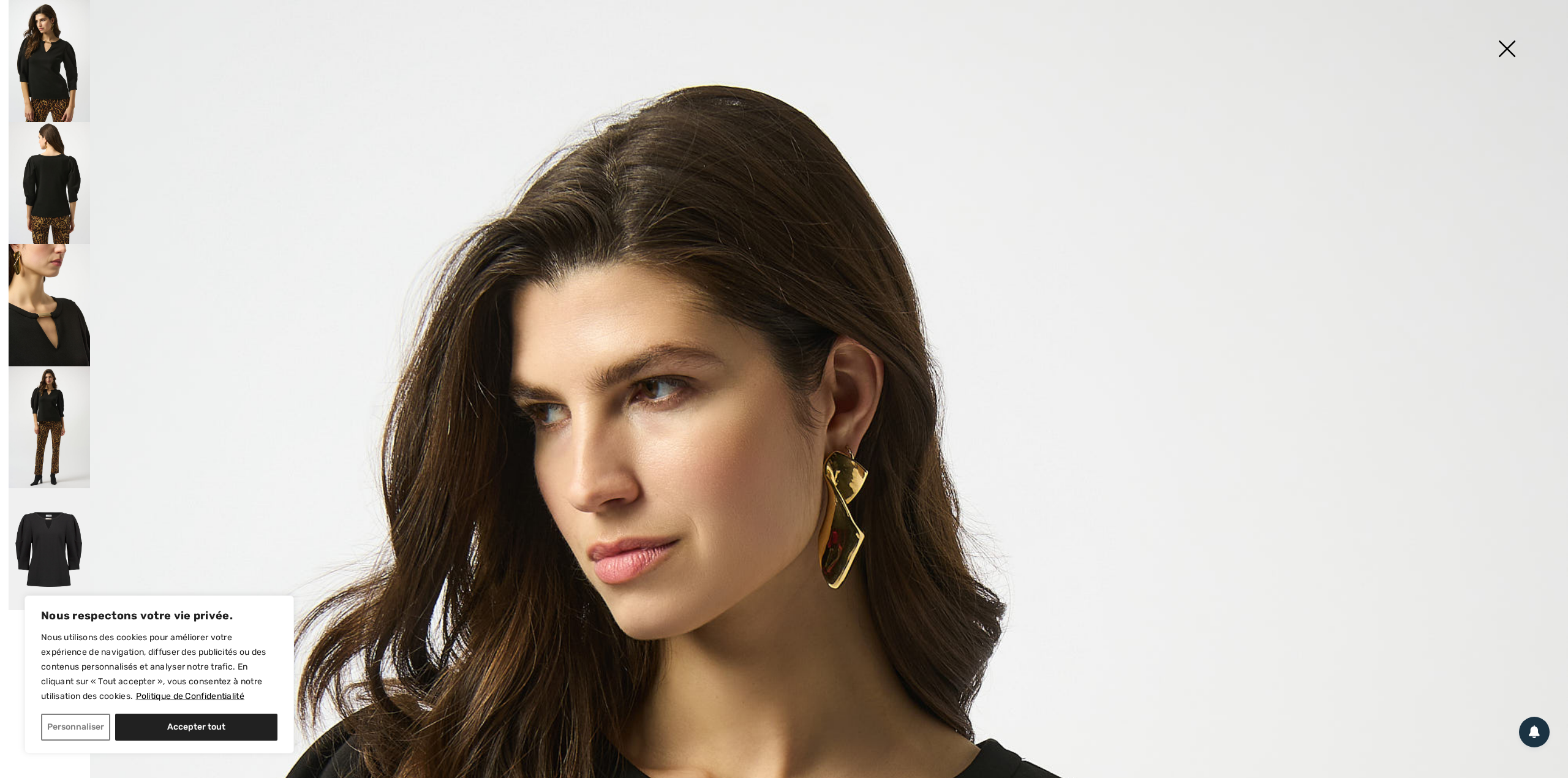
click at [51, 190] on img at bounding box center [49, 182] width 81 height 122
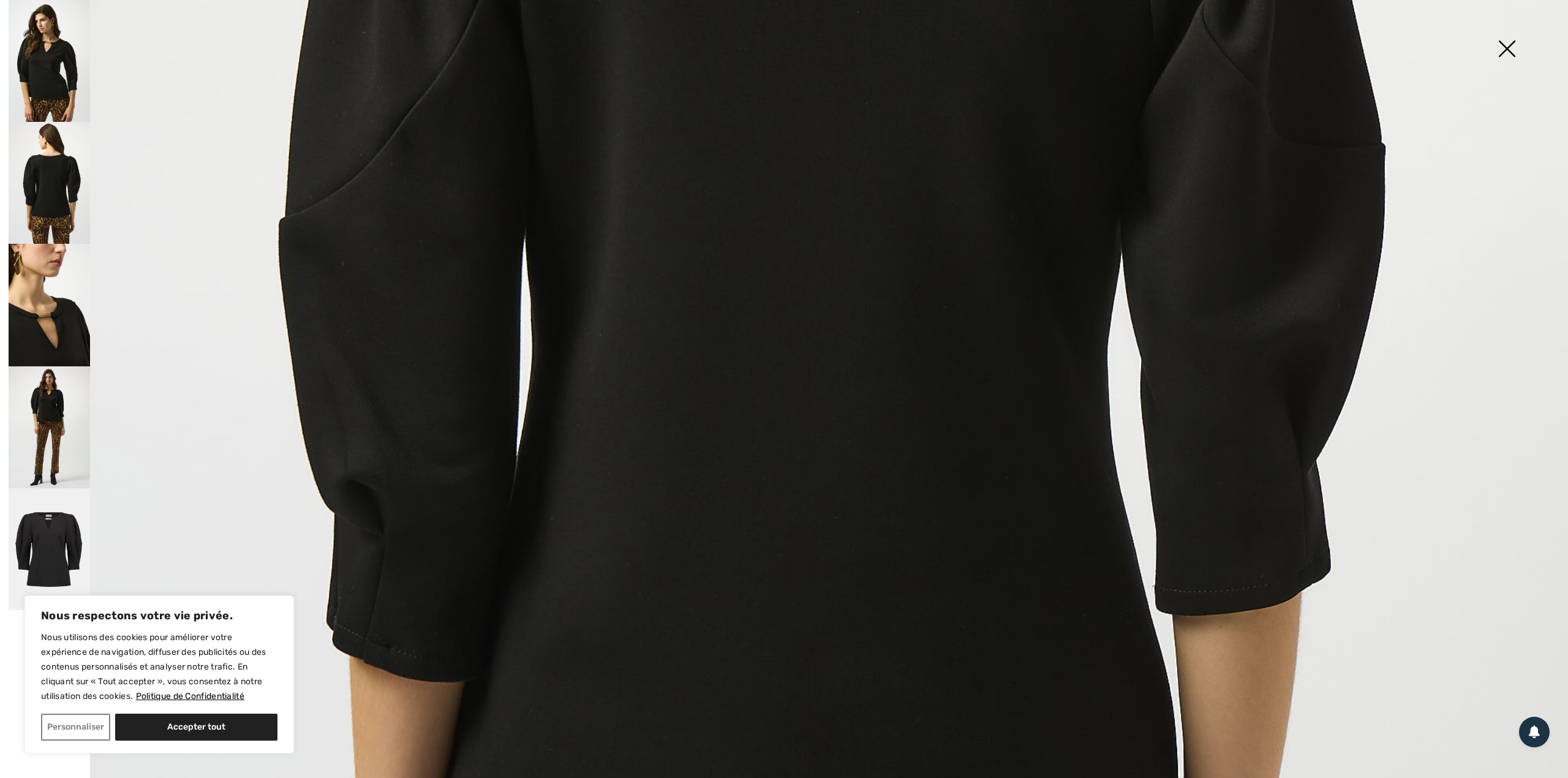
scroll to position [1062, 0]
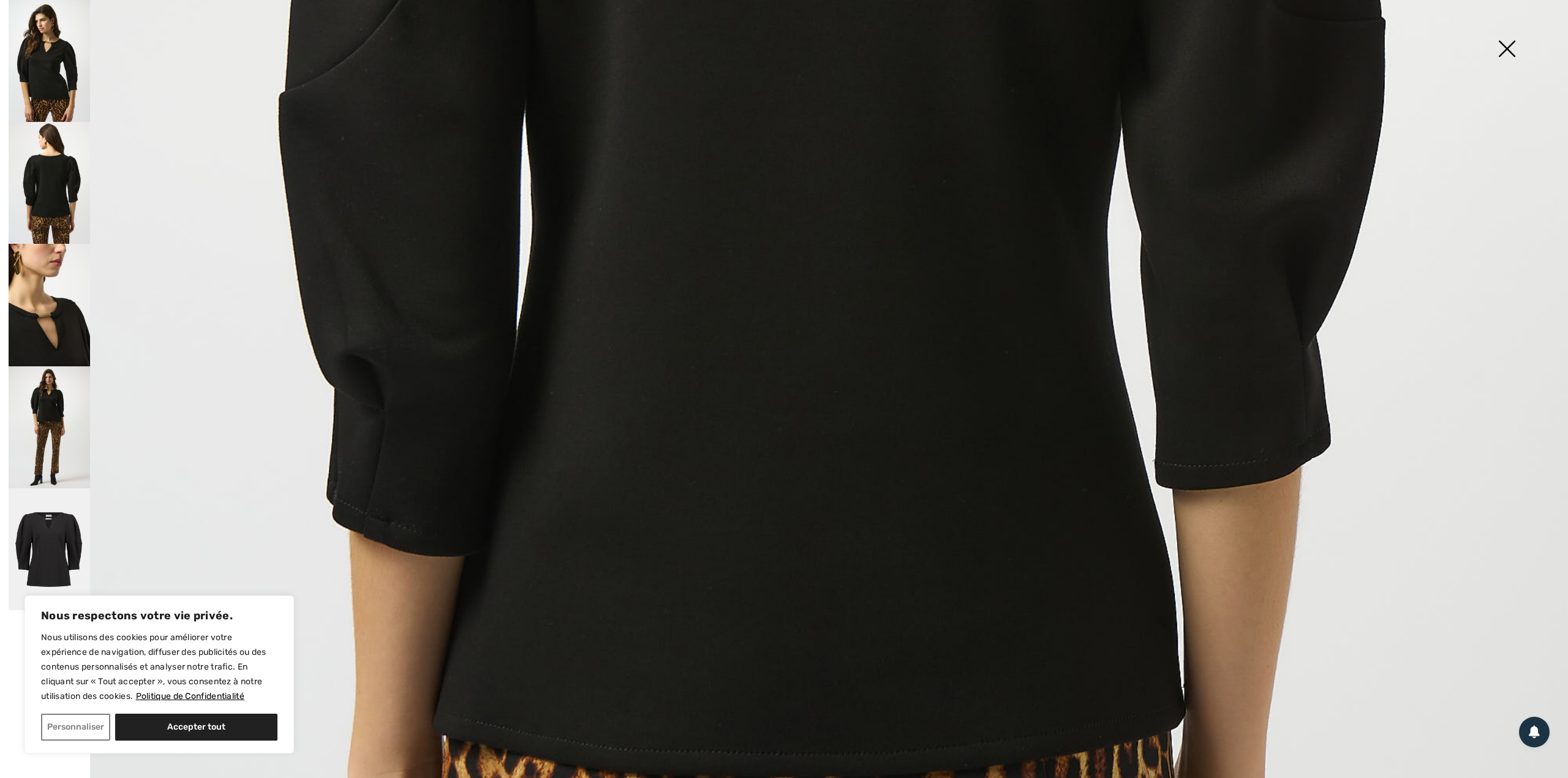
click at [48, 402] on img at bounding box center [49, 427] width 81 height 122
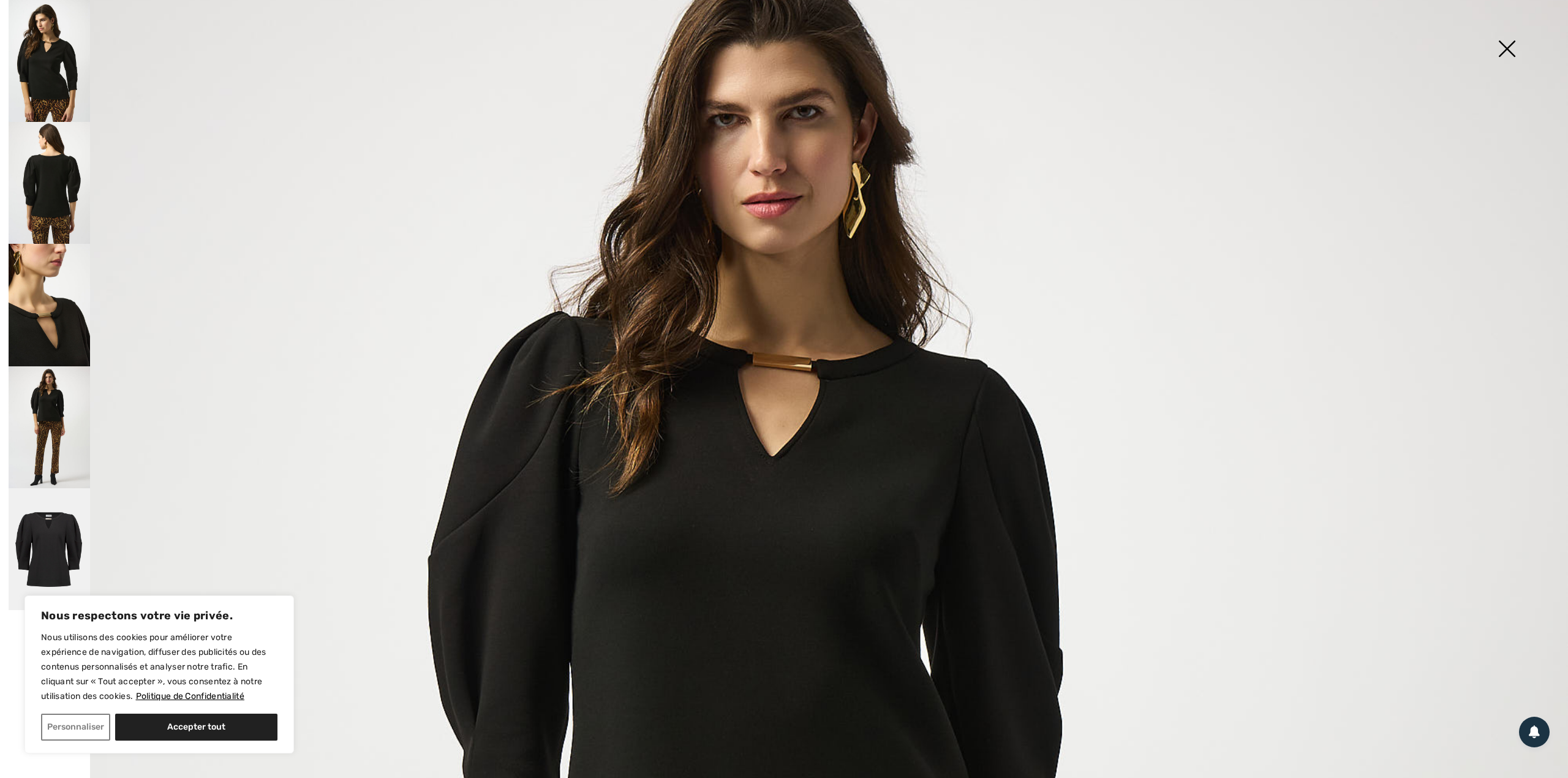
scroll to position [81, 0]
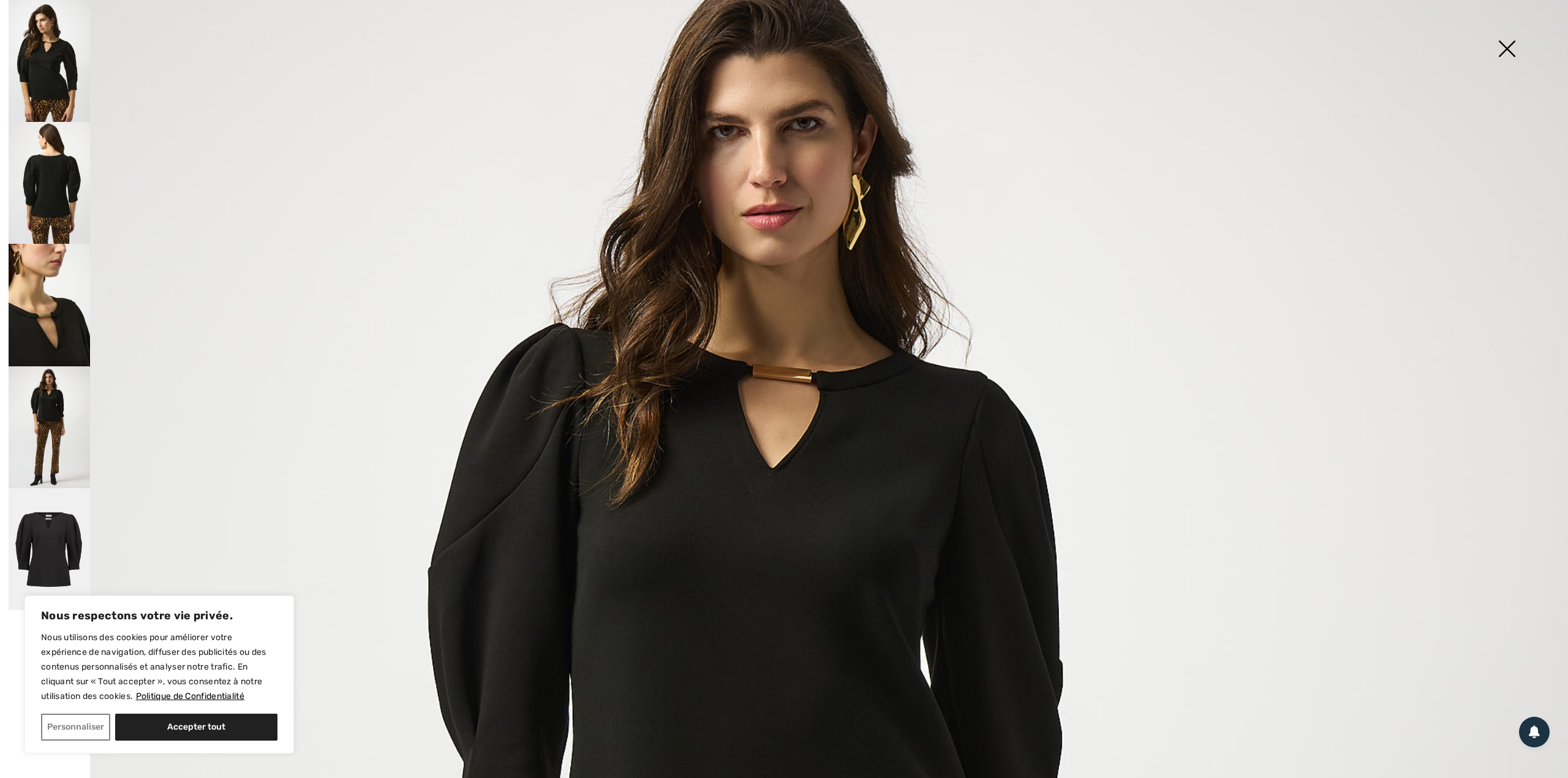
click at [1508, 36] on img at bounding box center [1507, 50] width 62 height 63
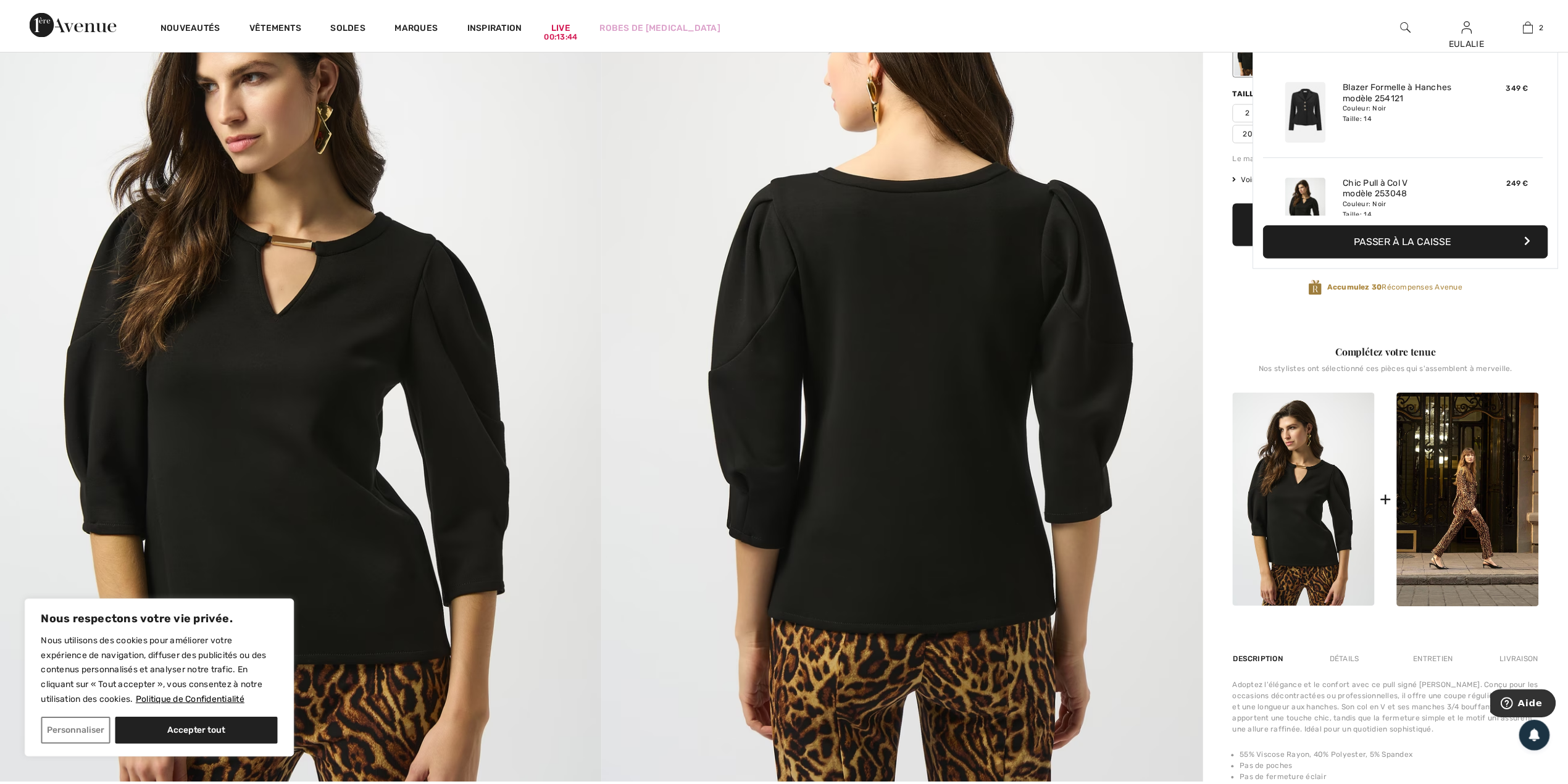
scroll to position [247, 0]
